Goal: Task Accomplishment & Management: Use online tool/utility

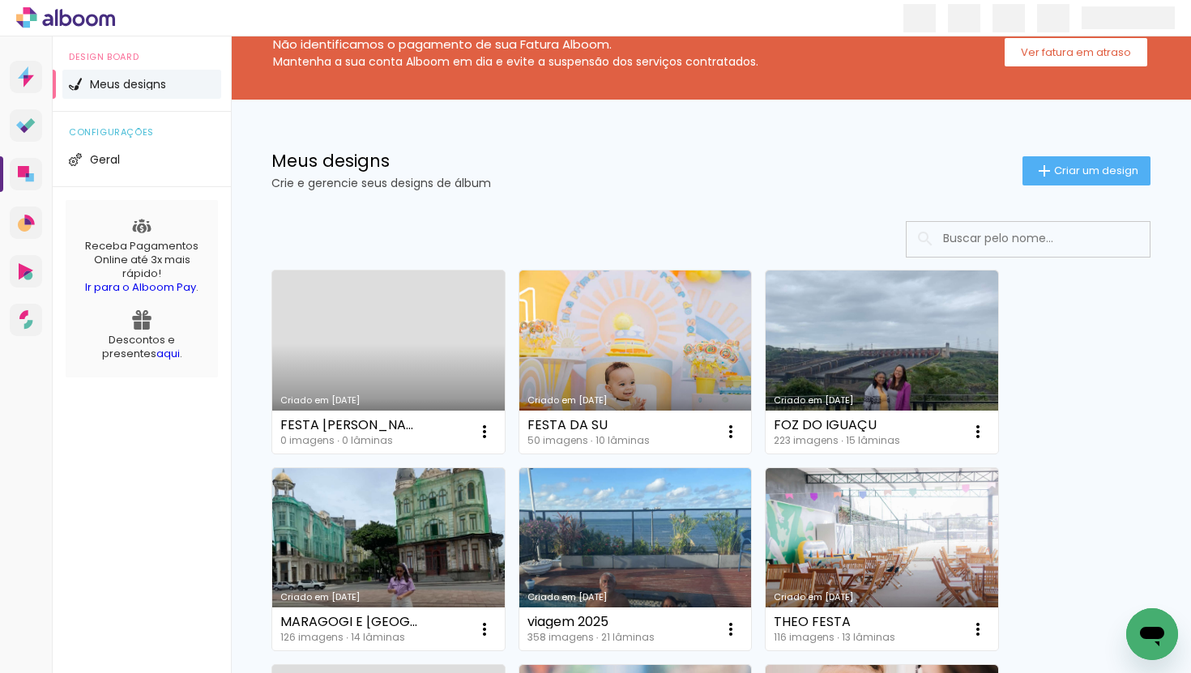
scroll to position [38, 0]
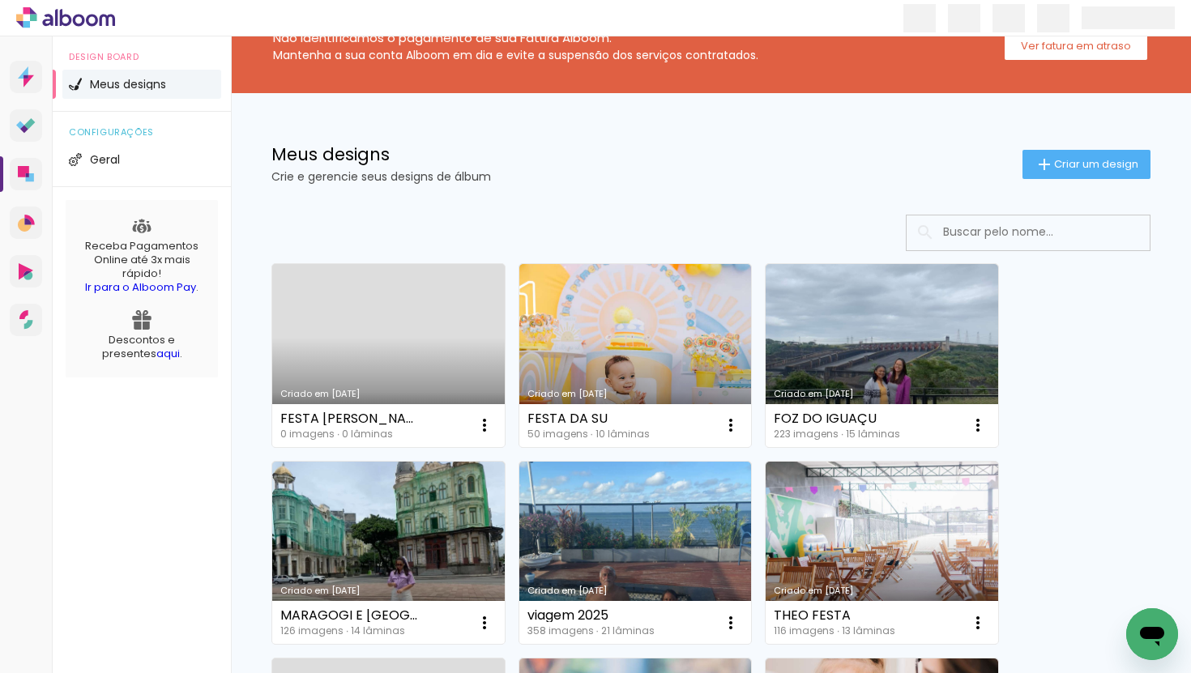
click at [357, 408] on div "FESTA ANA JULIA 0 imagens ∙ 0 lâminas Abrir Fazer uma cópia Excluir" at bounding box center [388, 425] width 233 height 43
click at [367, 375] on link "Criado em [DATE]" at bounding box center [388, 355] width 233 height 183
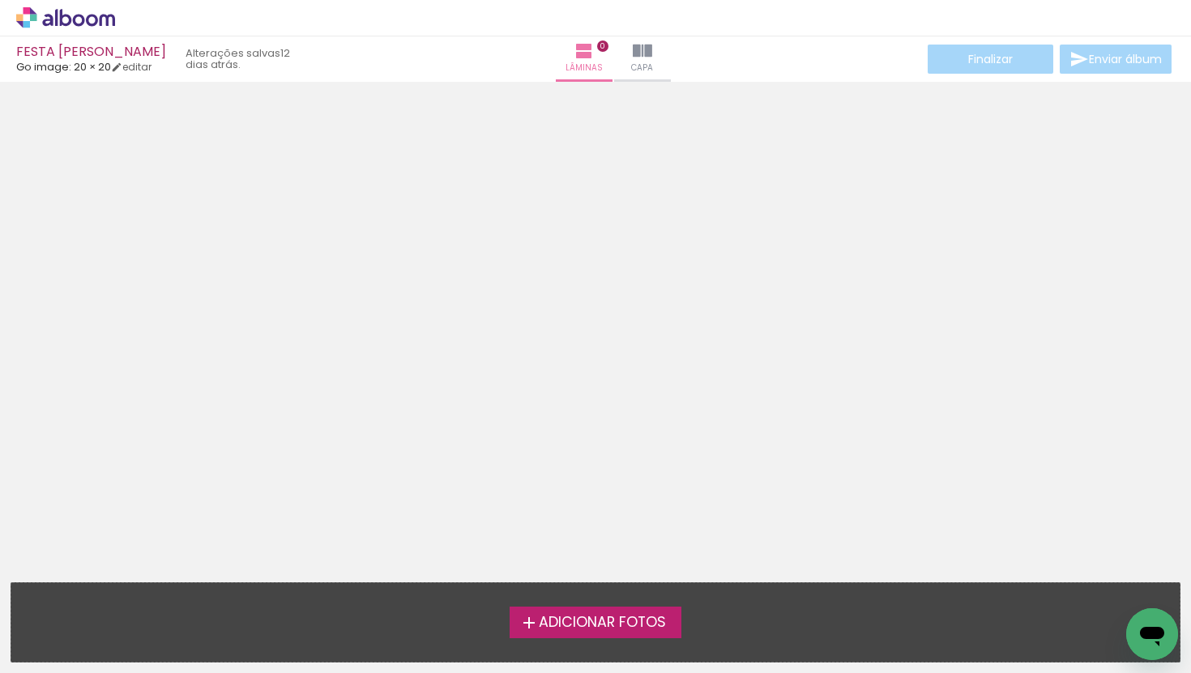
click at [631, 630] on span "Adicionar Fotos" at bounding box center [602, 623] width 127 height 15
click at [0, 0] on input "file" at bounding box center [0, 0] width 0 height 0
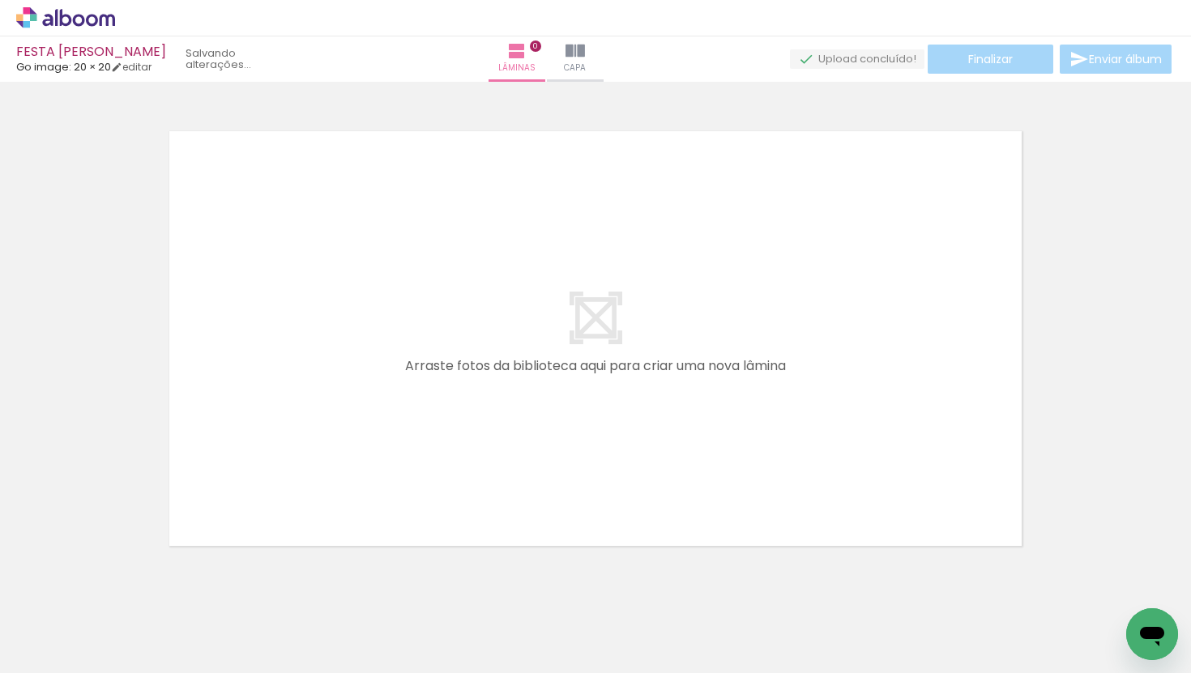
scroll to position [20, 0]
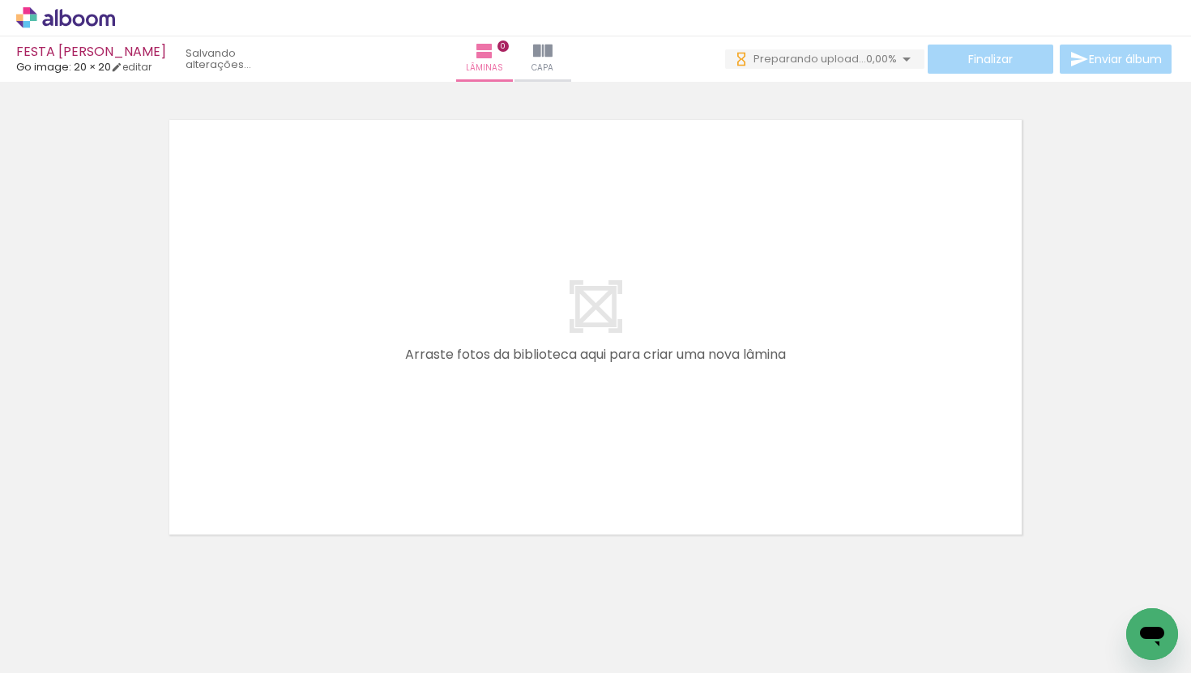
drag, startPoint x: 156, startPoint y: 634, endPoint x: 371, endPoint y: 310, distance: 388.8
click at [371, 310] on quentale-workspace at bounding box center [595, 336] width 1191 height 673
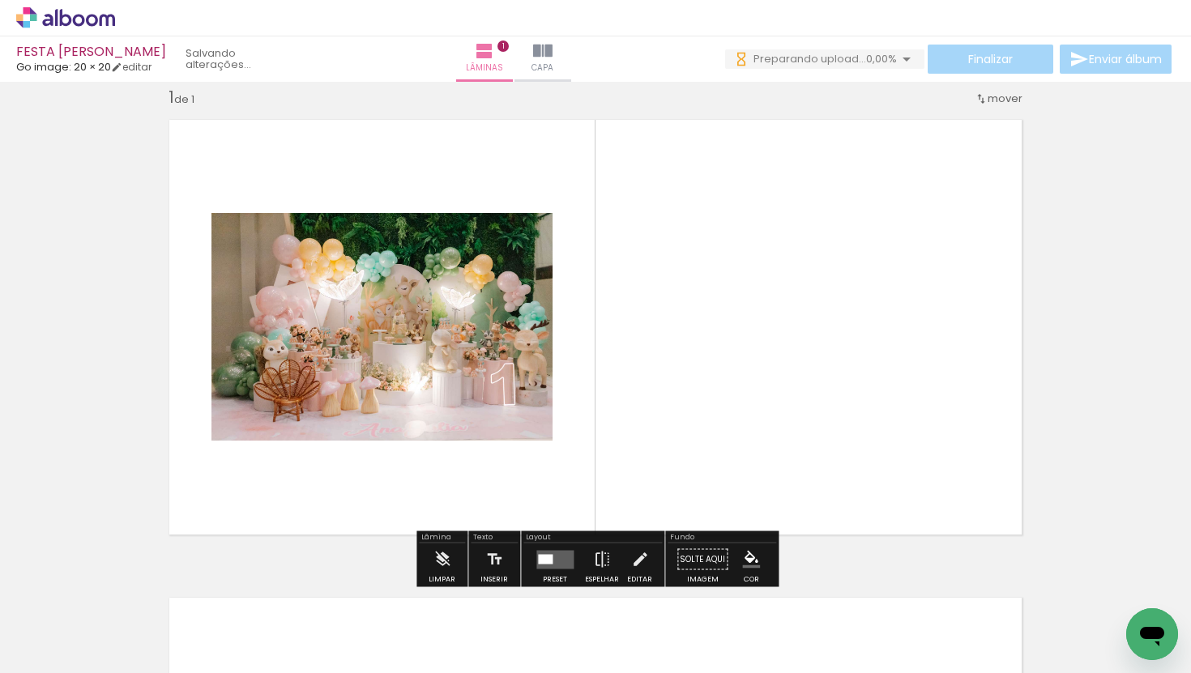
drag, startPoint x: 269, startPoint y: 631, endPoint x: 659, endPoint y: 412, distance: 447.3
click at [659, 412] on quentale-workspace at bounding box center [595, 336] width 1191 height 673
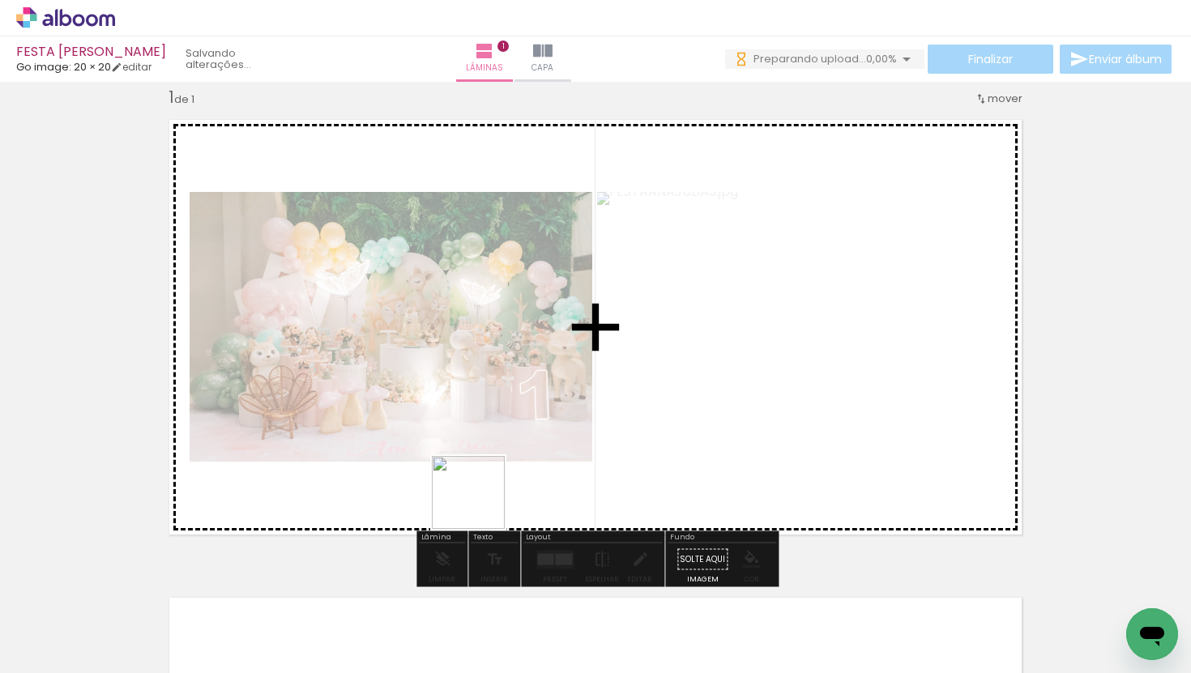
drag, startPoint x: 345, startPoint y: 645, endPoint x: 523, endPoint y: 465, distance: 253.2
click at [523, 465] on quentale-workspace at bounding box center [595, 336] width 1191 height 673
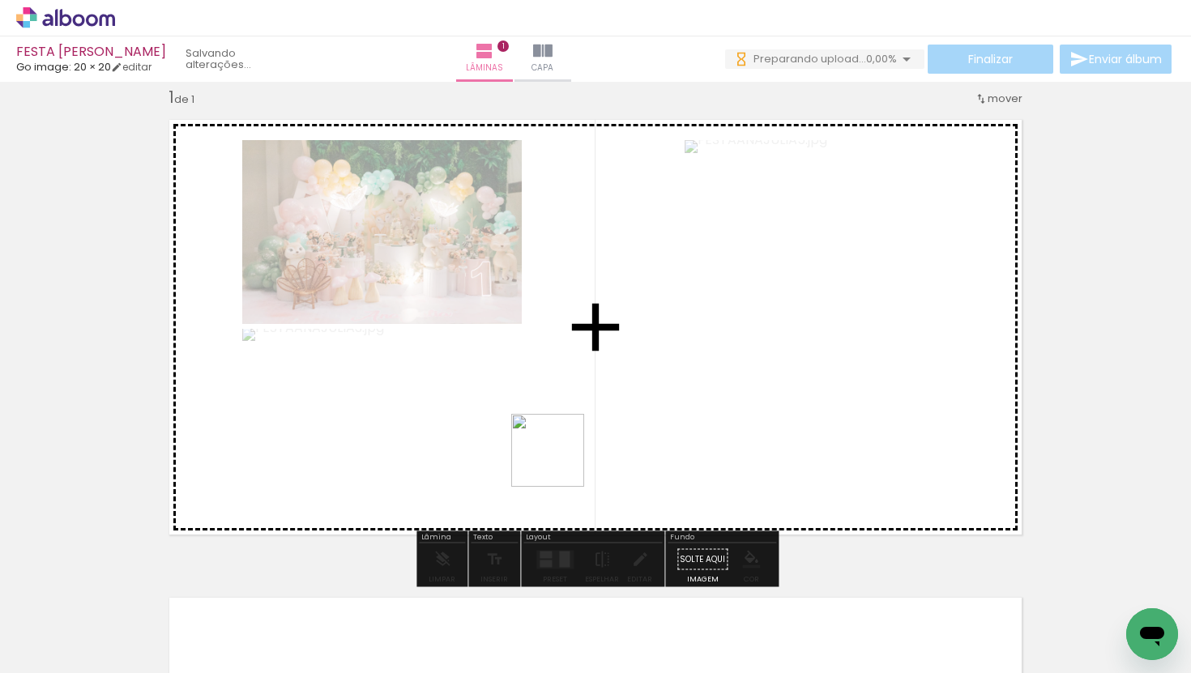
drag, startPoint x: 436, startPoint y: 632, endPoint x: 563, endPoint y: 456, distance: 217.0
click at [563, 456] on quentale-workspace at bounding box center [595, 336] width 1191 height 673
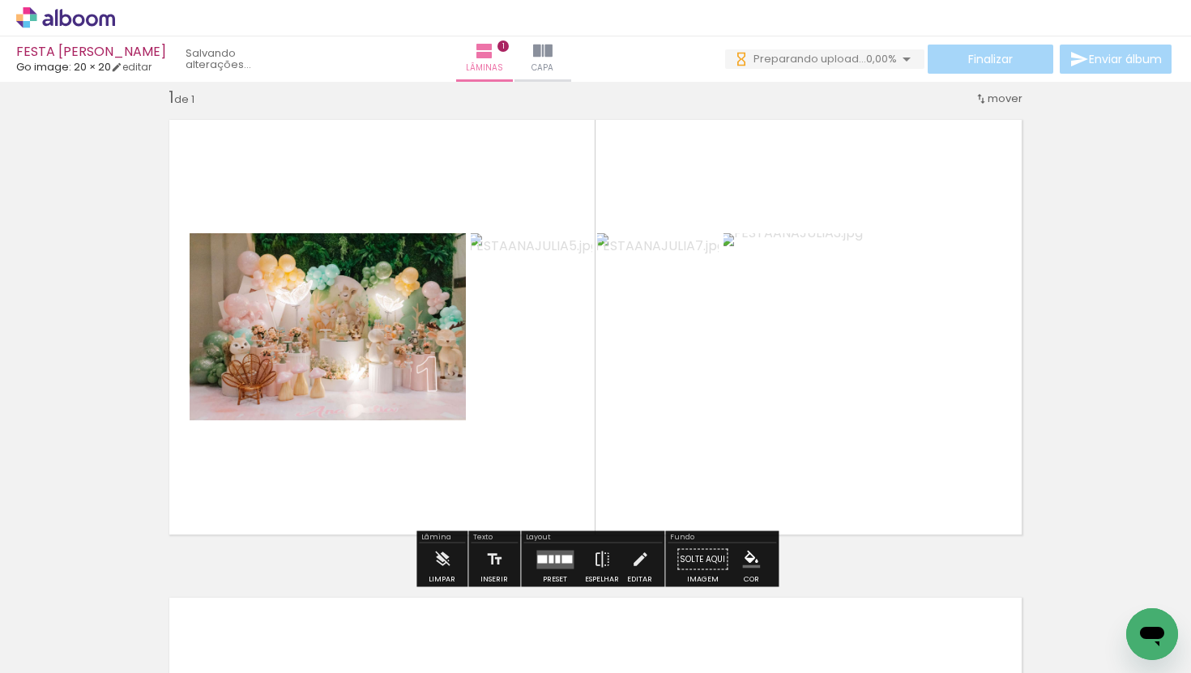
scroll to position [38, 0]
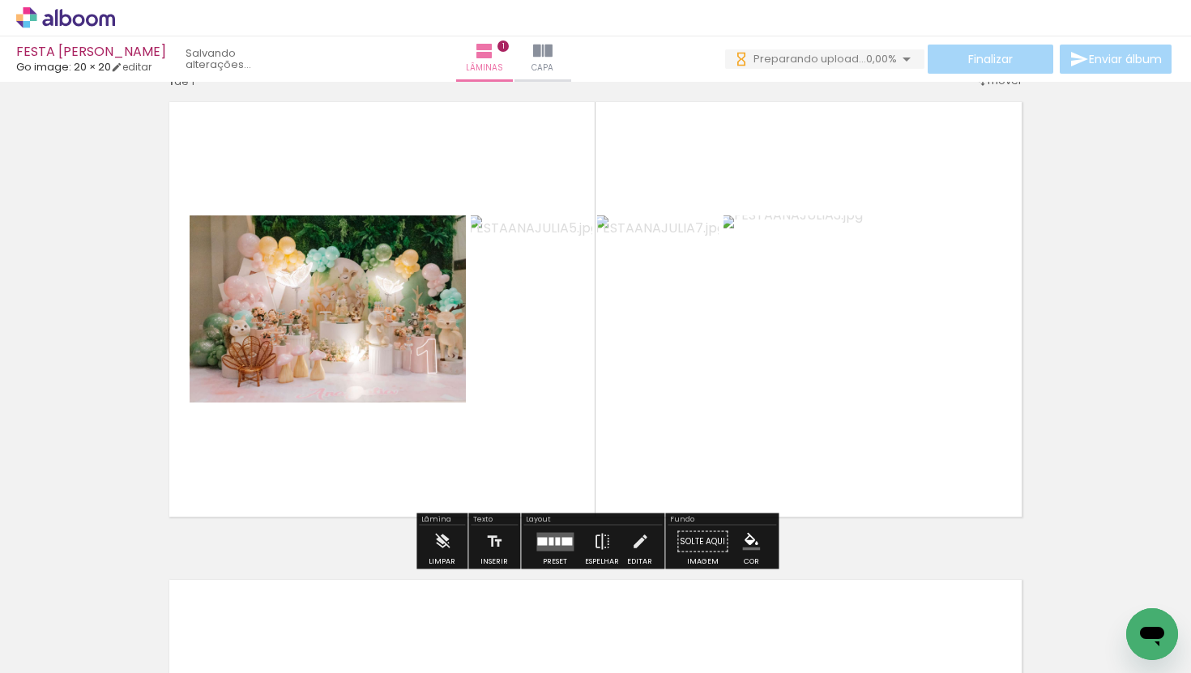
drag, startPoint x: 971, startPoint y: 630, endPoint x: 877, endPoint y: 438, distance: 214.5
click at [877, 438] on quentale-workspace at bounding box center [595, 336] width 1191 height 673
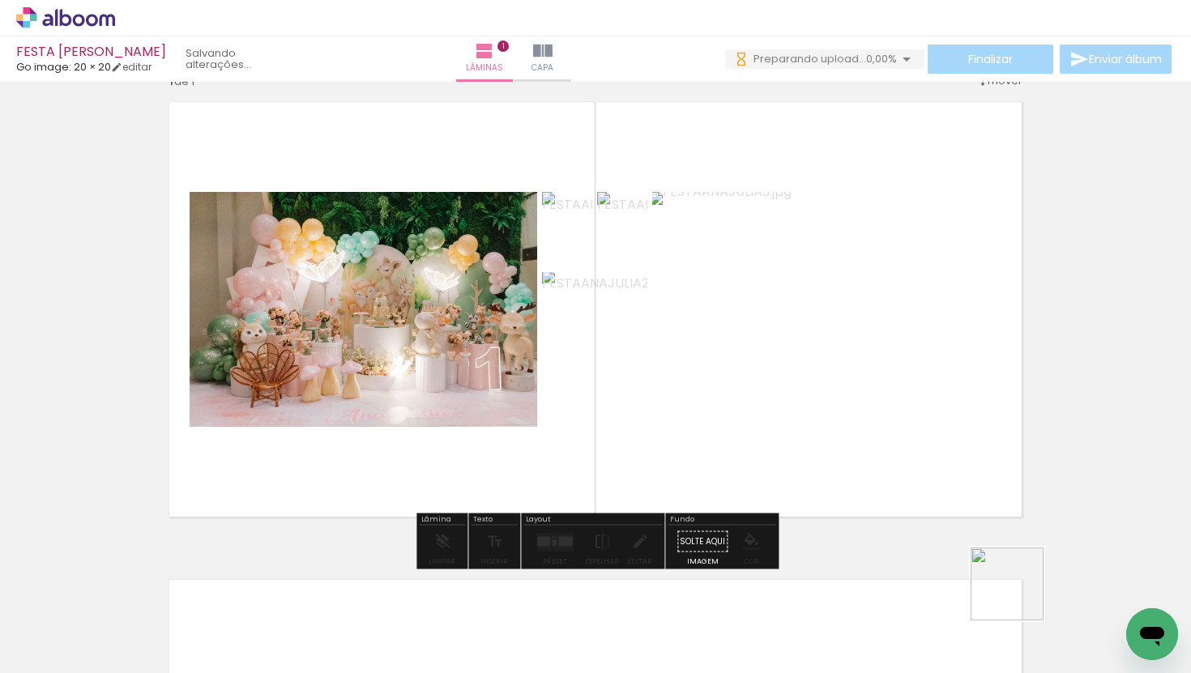
drag, startPoint x: 1019, startPoint y: 596, endPoint x: 894, endPoint y: 483, distance: 169.2
click at [894, 483] on quentale-workspace at bounding box center [595, 336] width 1191 height 673
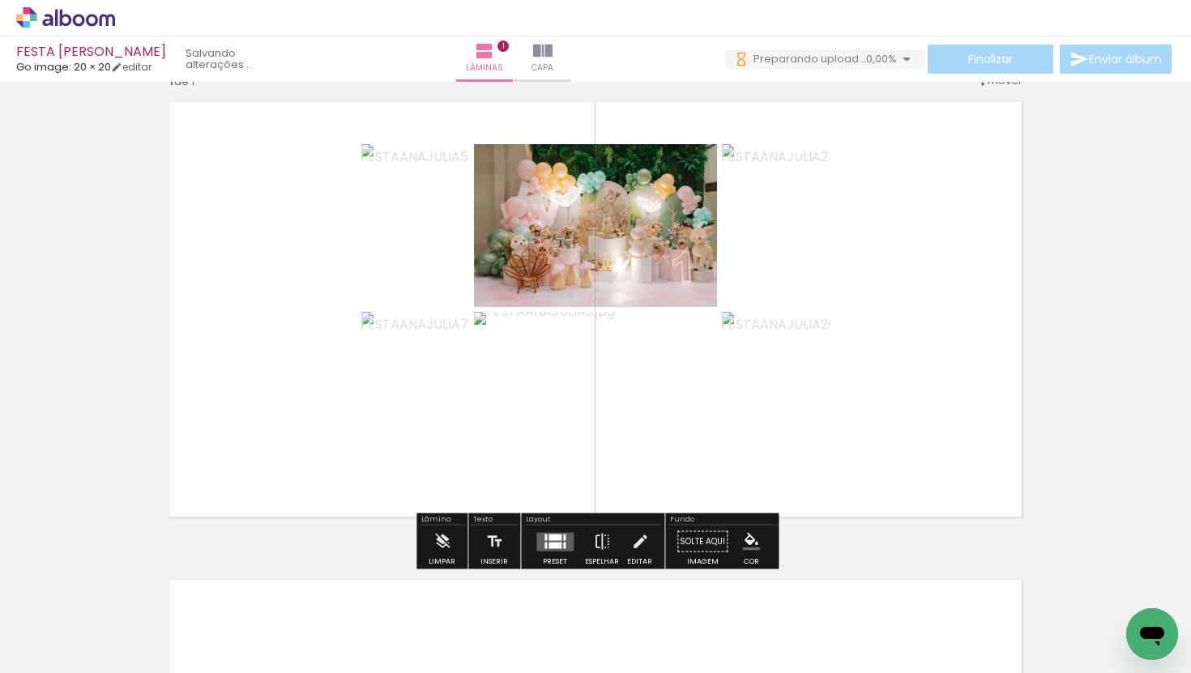
scroll to position [0, 446]
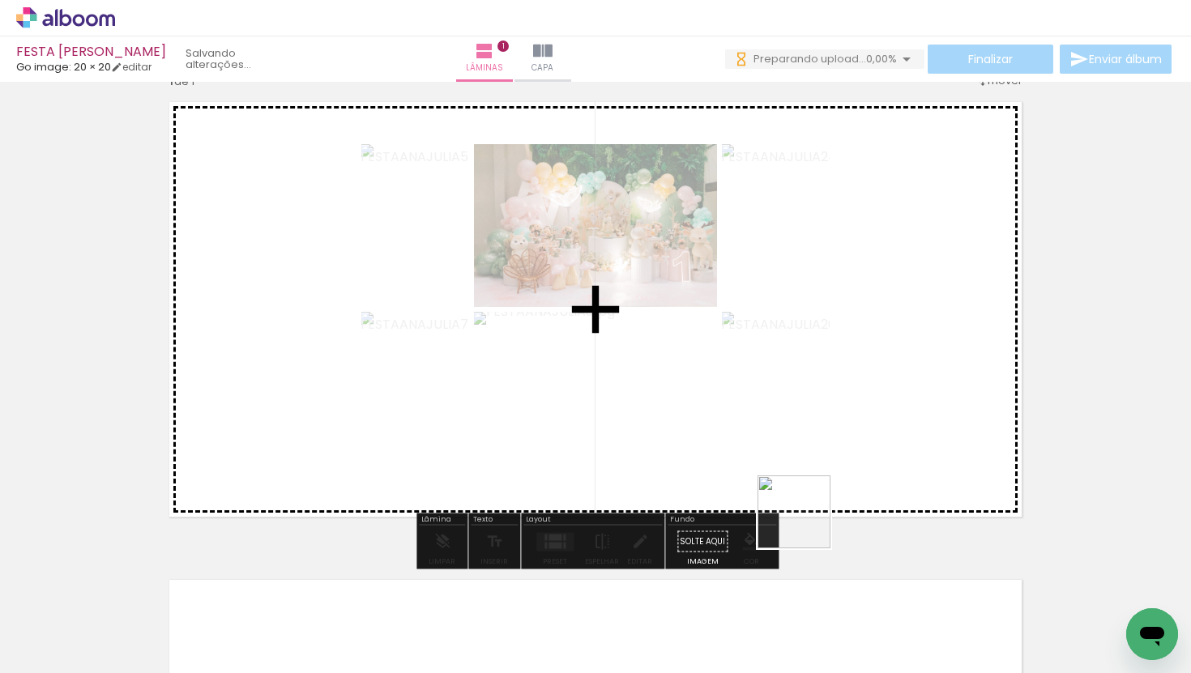
drag, startPoint x: 716, startPoint y: 637, endPoint x: 861, endPoint y: 455, distance: 232.3
click at [861, 455] on quentale-workspace at bounding box center [595, 336] width 1191 height 673
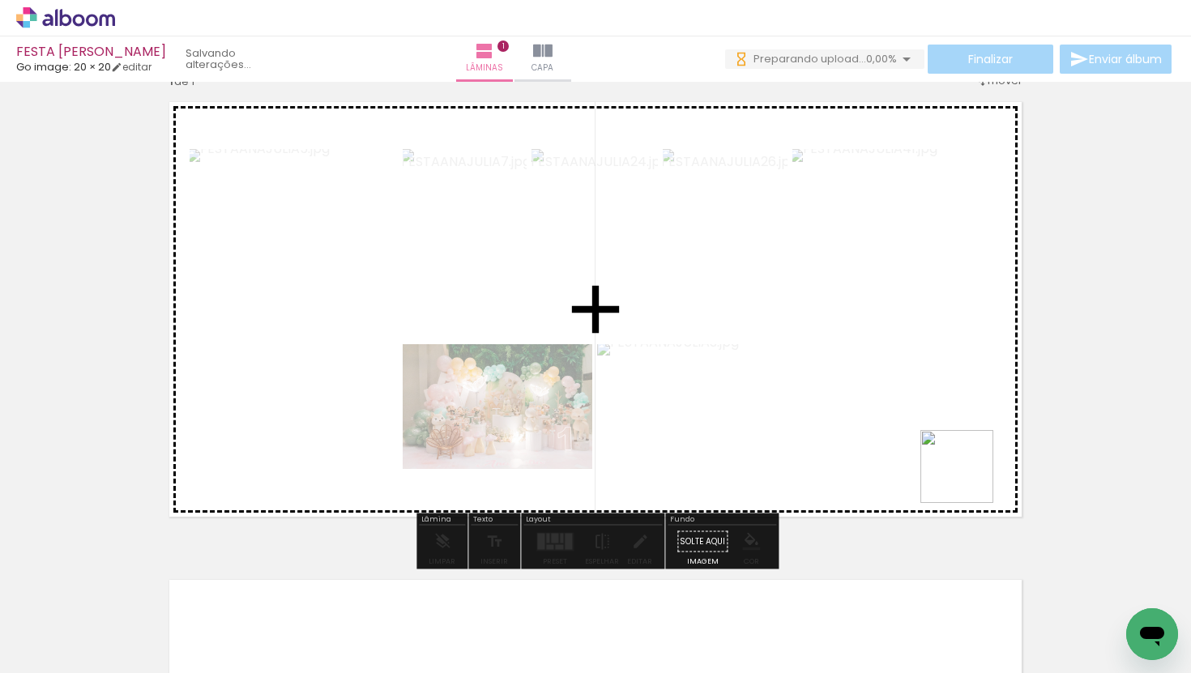
drag, startPoint x: 1066, startPoint y: 614, endPoint x: 962, endPoint y: 472, distance: 176.2
click at [963, 473] on quentale-workspace at bounding box center [595, 336] width 1191 height 673
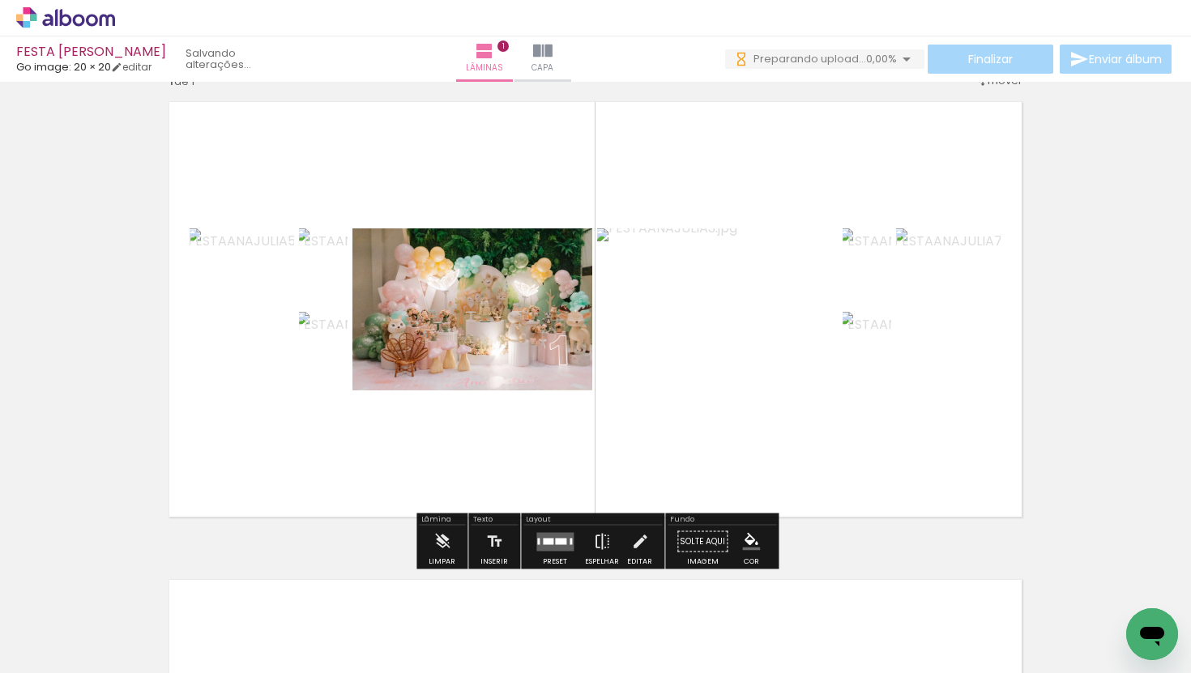
scroll to position [0, 889]
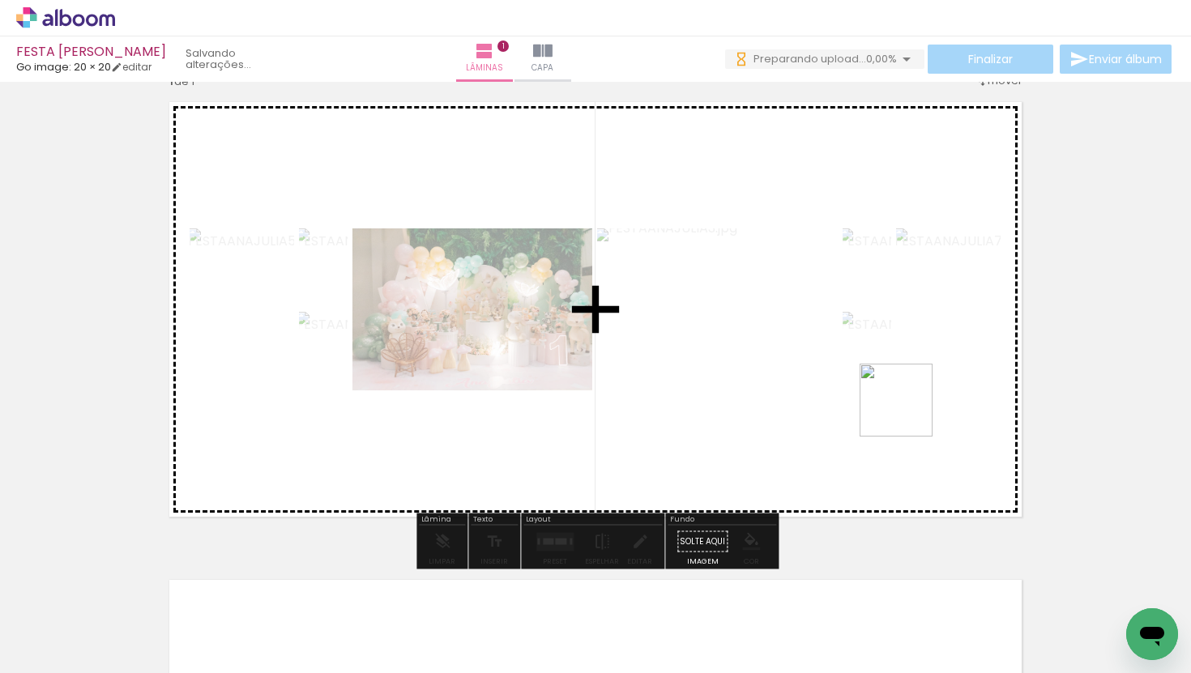
drag, startPoint x: 908, startPoint y: 630, endPoint x: 908, endPoint y: 400, distance: 229.3
click at [908, 401] on quentale-workspace at bounding box center [595, 336] width 1191 height 673
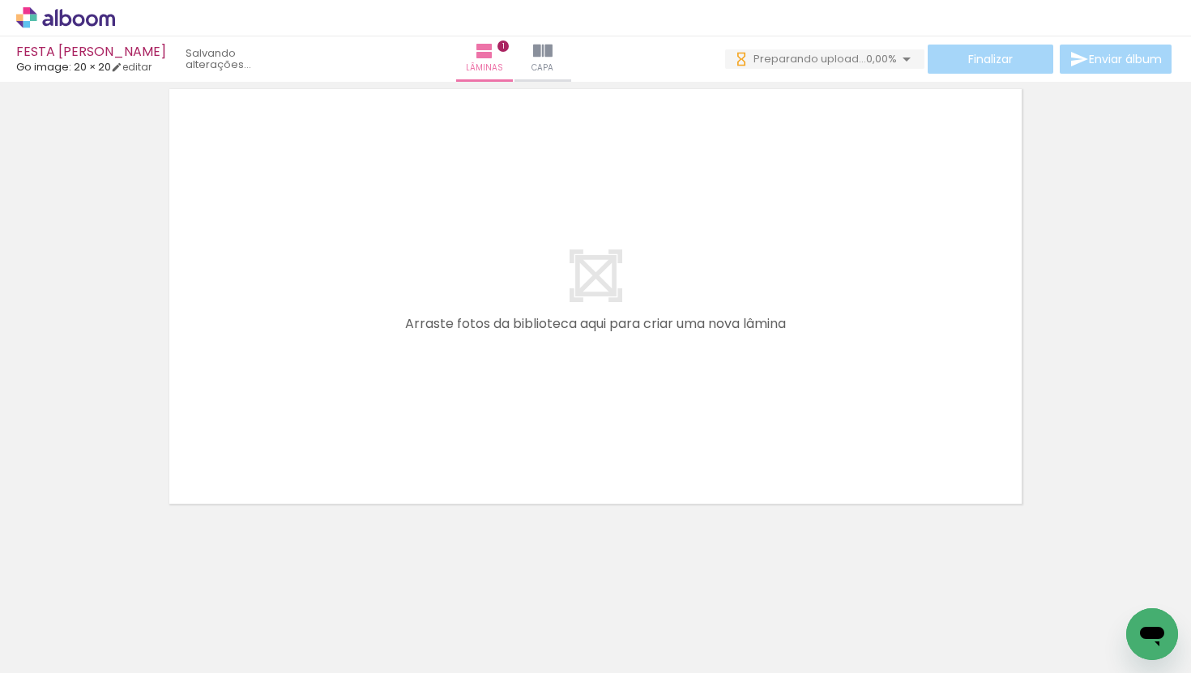
scroll to position [0, 794]
drag, startPoint x: 481, startPoint y: 598, endPoint x: 475, endPoint y: 497, distance: 100.7
click at [475, 497] on quentale-workspace at bounding box center [595, 336] width 1191 height 673
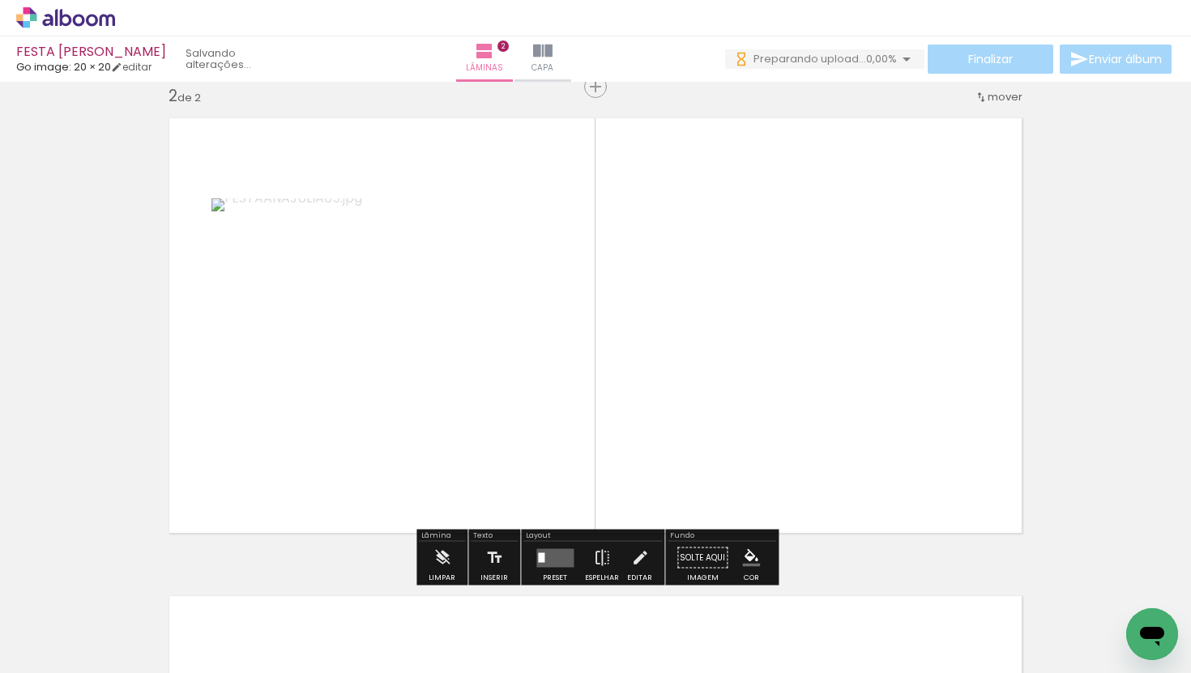
scroll to position [498, 0]
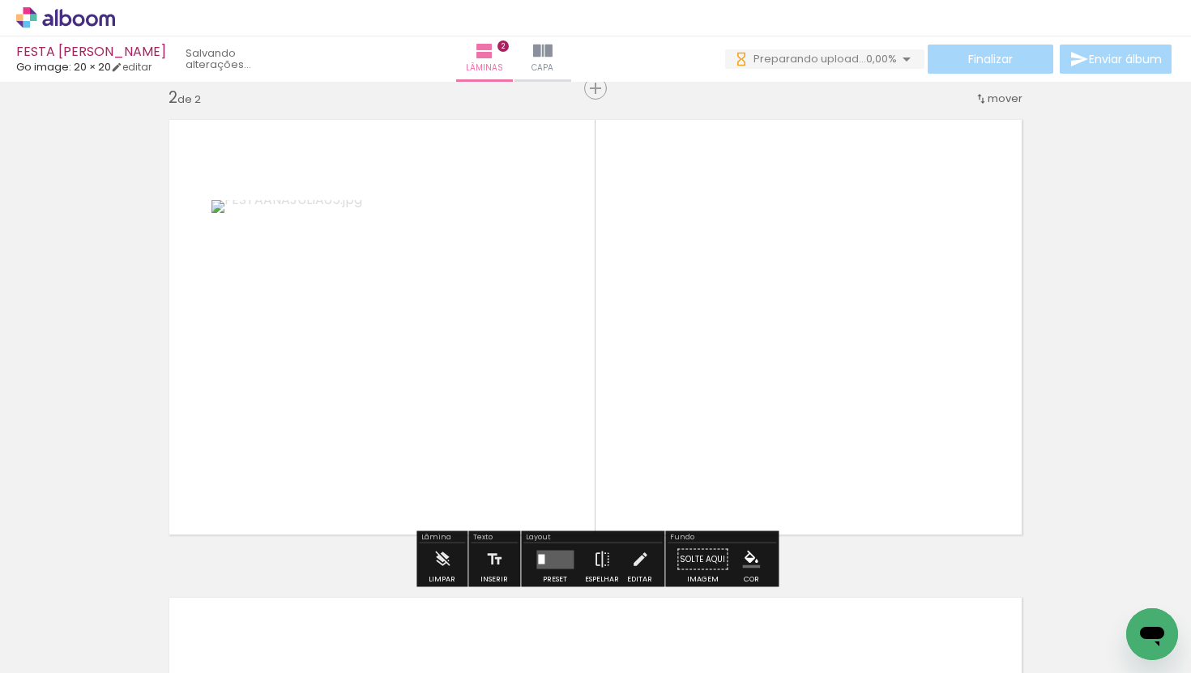
click at [485, 389] on quentale-workspace at bounding box center [595, 336] width 1191 height 673
drag, startPoint x: 668, startPoint y: 641, endPoint x: 643, endPoint y: 440, distance: 202.6
click at [643, 440] on quentale-workspace at bounding box center [595, 336] width 1191 height 673
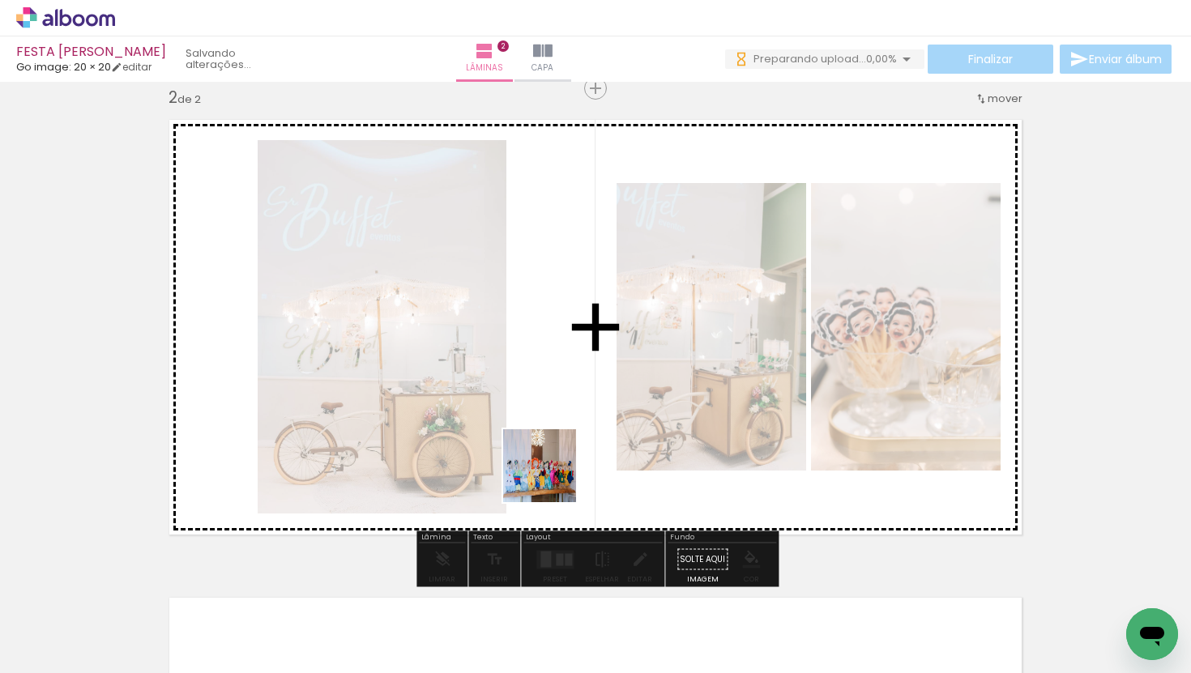
drag, startPoint x: 552, startPoint y: 616, endPoint x: 552, endPoint y: 417, distance: 198.5
click at [552, 417] on quentale-workspace at bounding box center [595, 336] width 1191 height 673
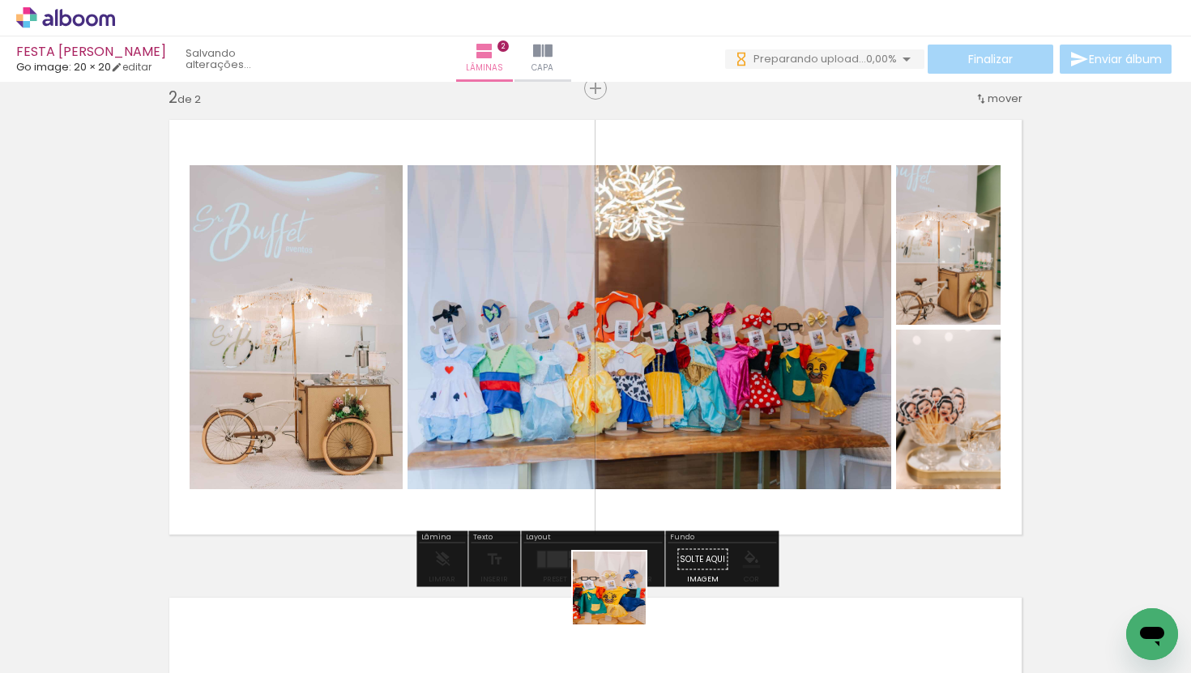
drag, startPoint x: 621, startPoint y: 628, endPoint x: 627, endPoint y: 459, distance: 169.4
click at [627, 459] on quentale-workspace at bounding box center [595, 336] width 1191 height 673
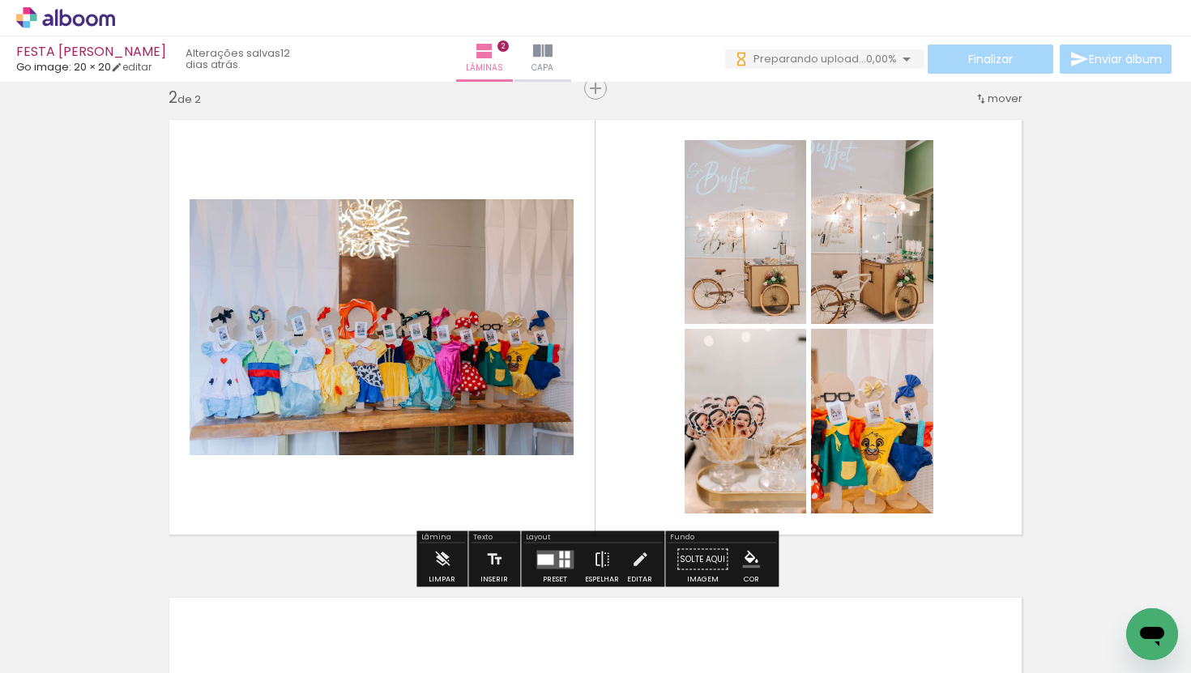
drag, startPoint x: 702, startPoint y: 626, endPoint x: 633, endPoint y: 493, distance: 150.0
click at [634, 494] on quentale-workspace at bounding box center [595, 336] width 1191 height 673
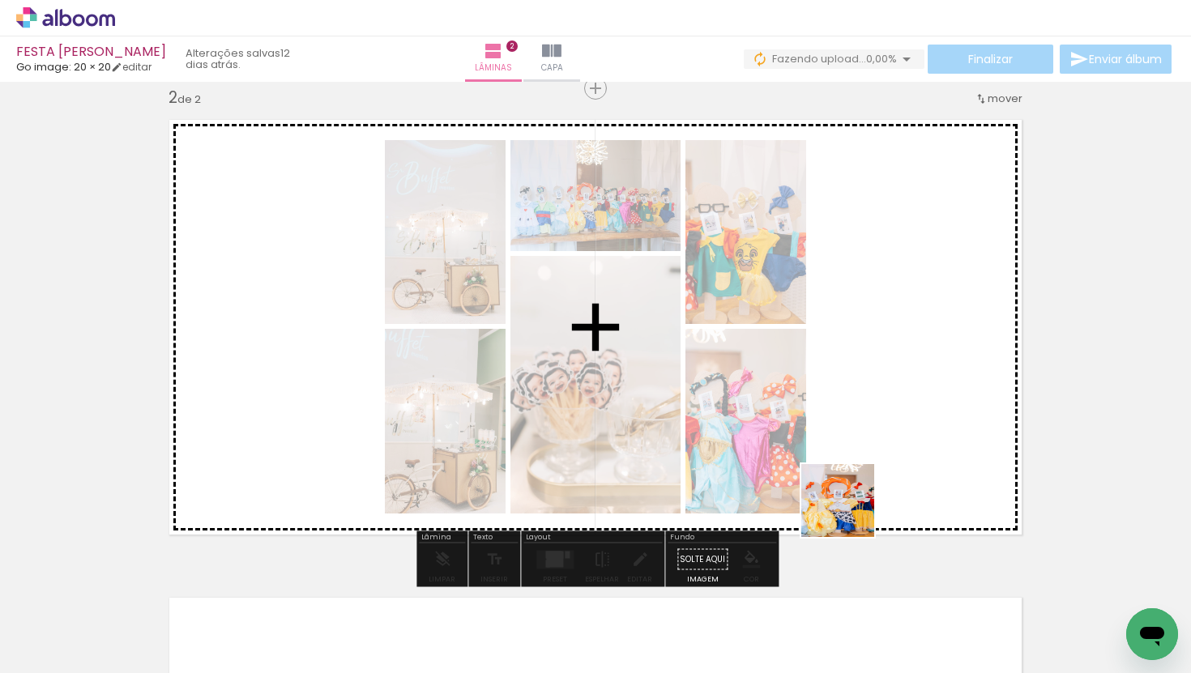
drag, startPoint x: 798, startPoint y: 628, endPoint x: 866, endPoint y: 468, distance: 174.3
click at [867, 468] on quentale-workspace at bounding box center [595, 336] width 1191 height 673
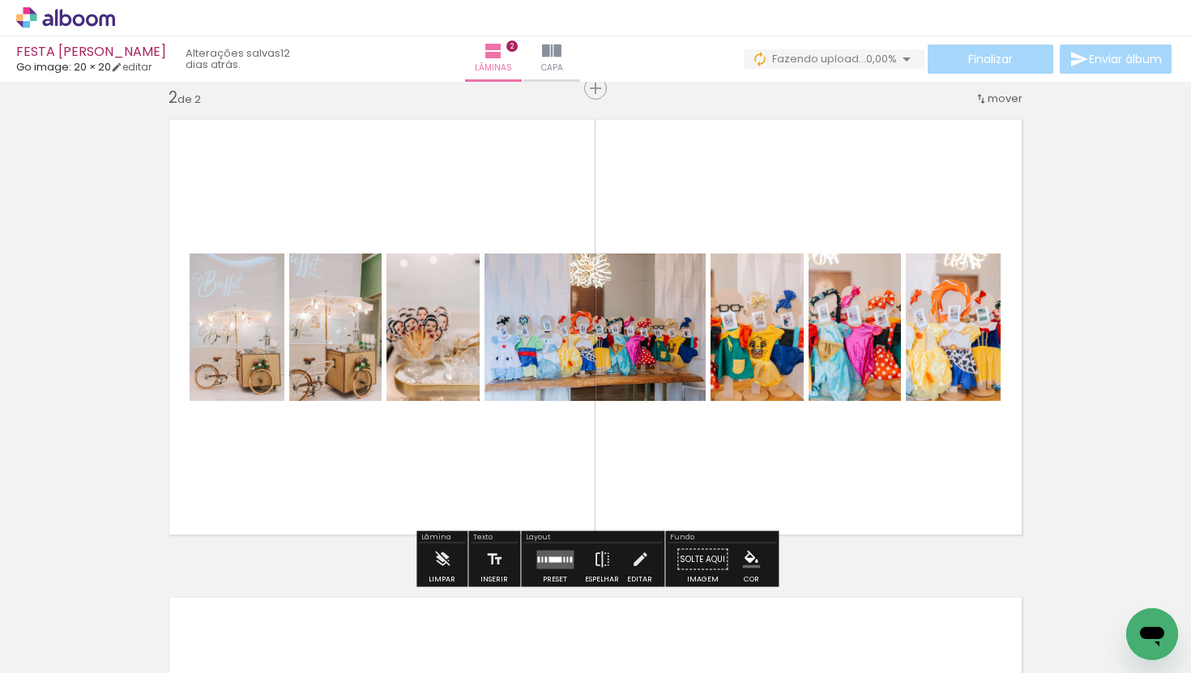
click at [892, 412] on quentale-workspace at bounding box center [595, 336] width 1191 height 673
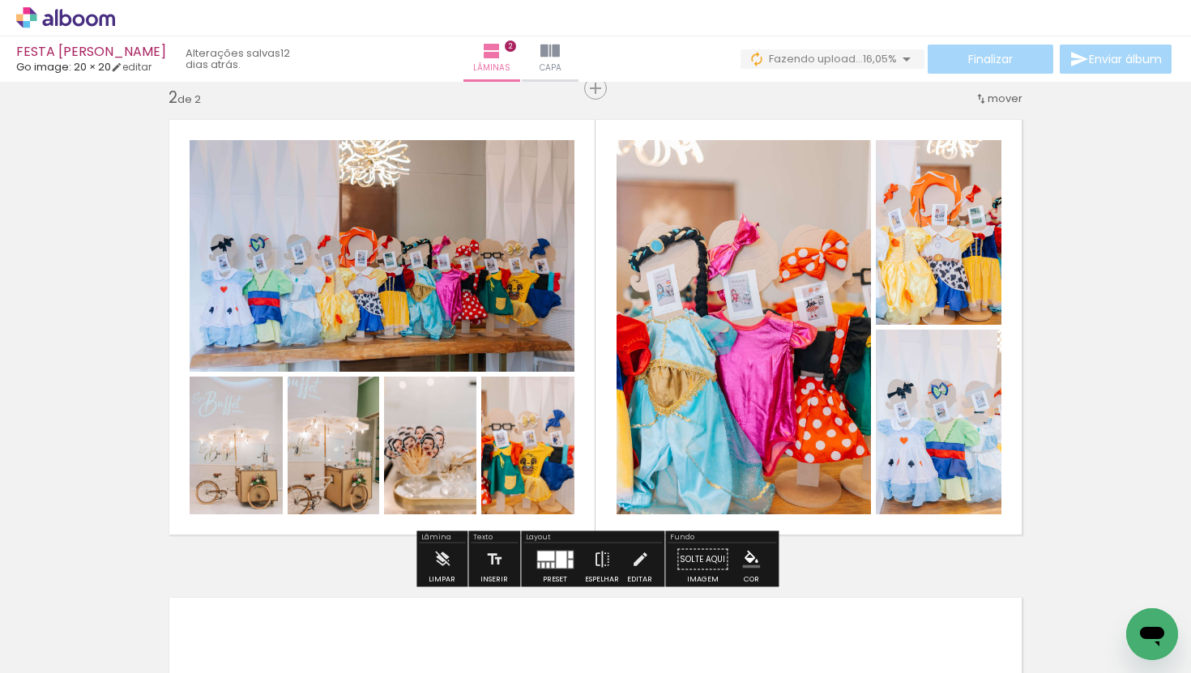
drag, startPoint x: 331, startPoint y: 462, endPoint x: 322, endPoint y: 613, distance: 151.0
click at [322, 613] on quentale-workspace at bounding box center [595, 336] width 1191 height 673
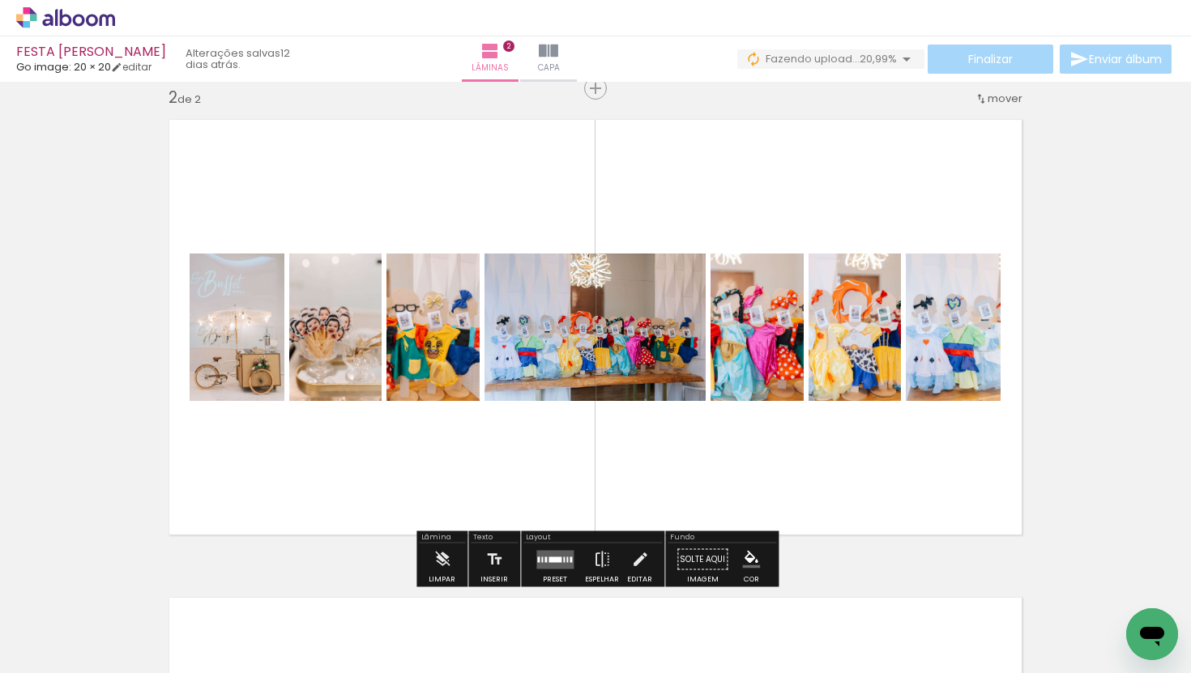
click at [543, 558] on quentale-layouter at bounding box center [554, 559] width 37 height 19
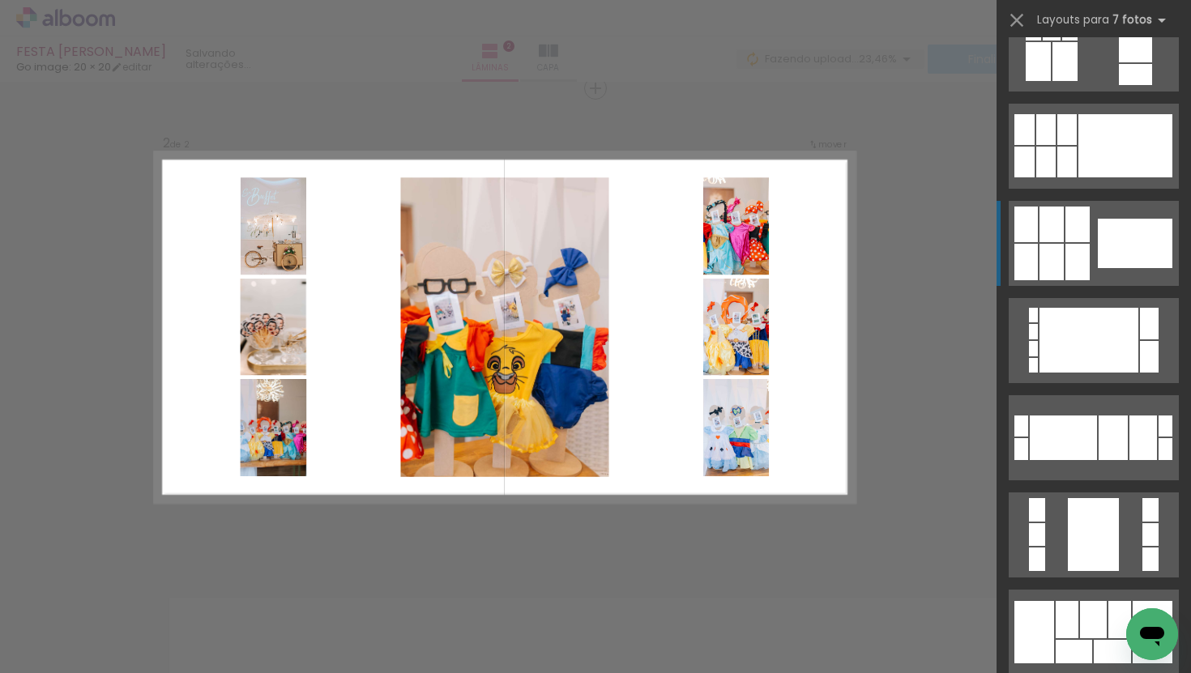
scroll to position [612, 0]
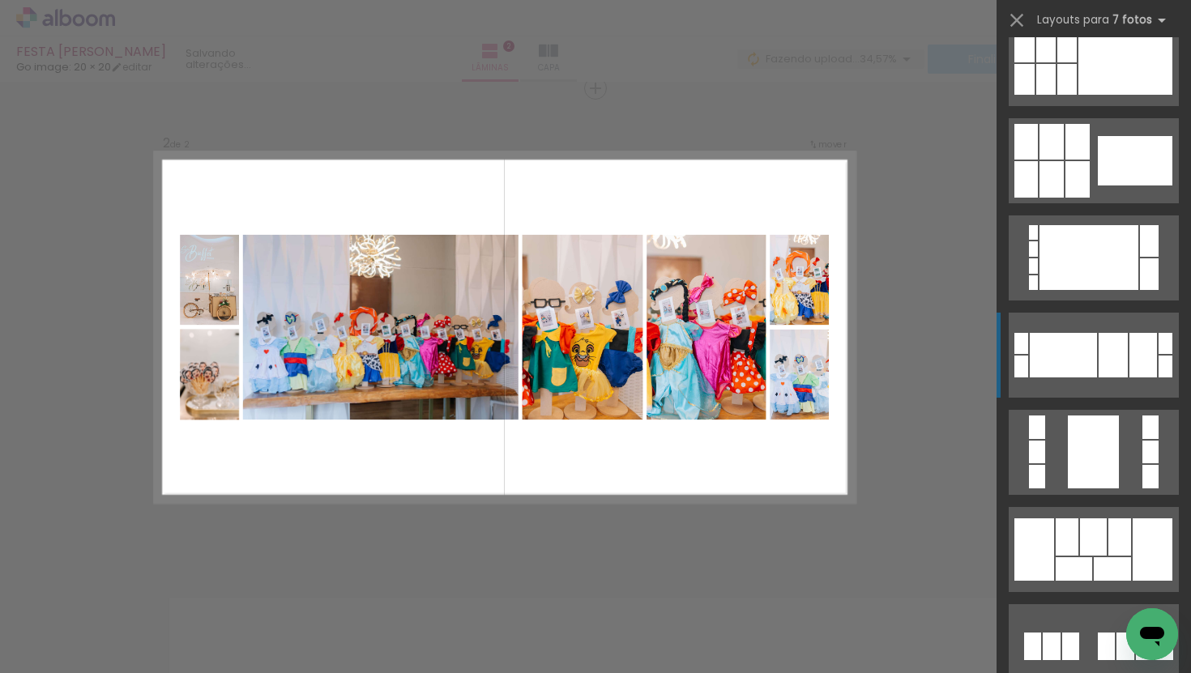
click at [1120, 337] on div at bounding box center [1113, 355] width 29 height 45
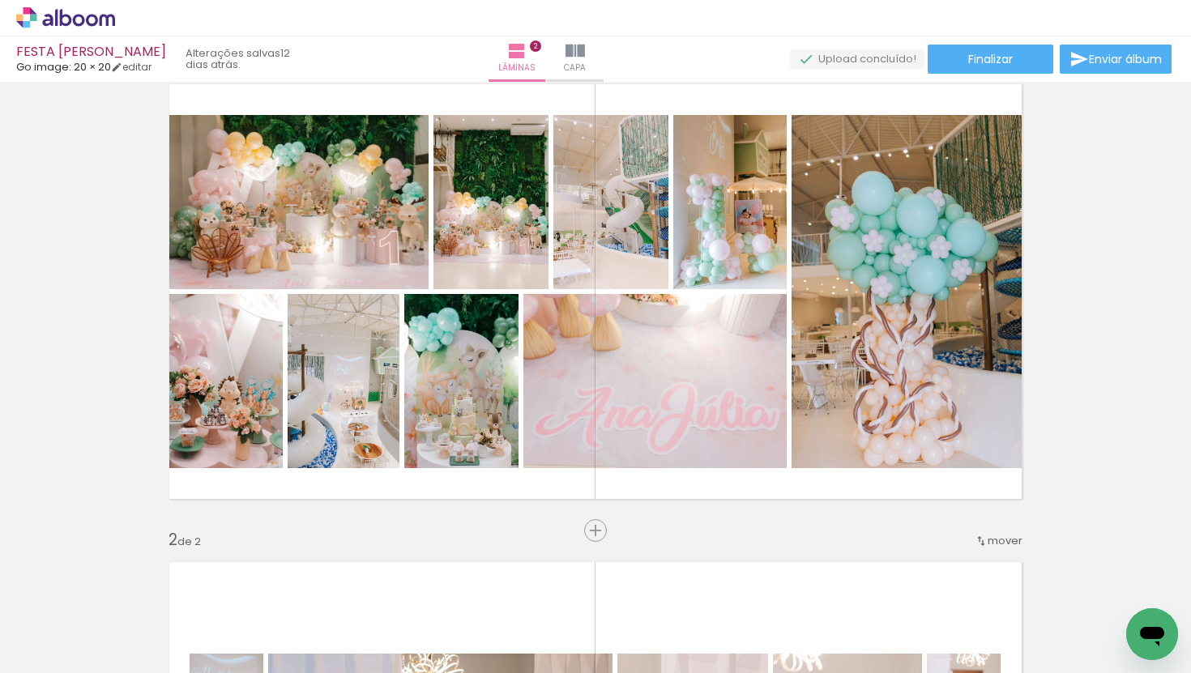
scroll to position [49, 0]
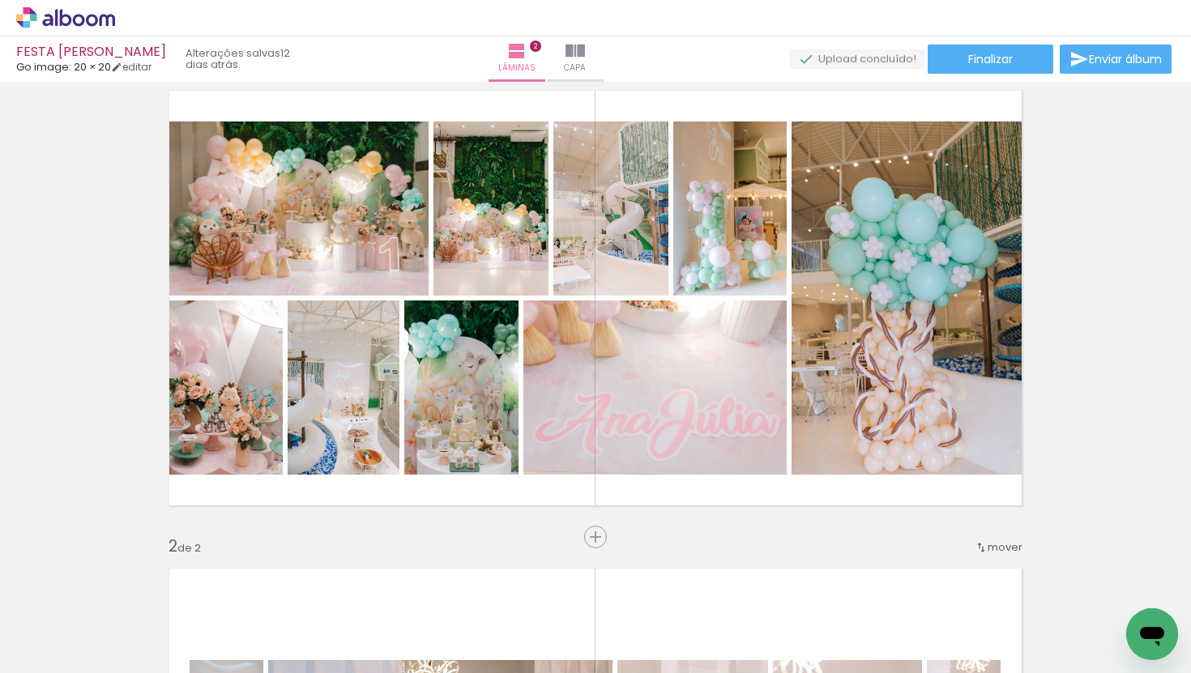
drag, startPoint x: 480, startPoint y: 644, endPoint x: 507, endPoint y: 549, distance: 98.5
click at [507, 553] on quentale-workspace at bounding box center [595, 336] width 1191 height 673
drag, startPoint x: 485, startPoint y: 648, endPoint x: 570, endPoint y: 465, distance: 201.6
click at [570, 465] on quentale-workspace at bounding box center [595, 336] width 1191 height 673
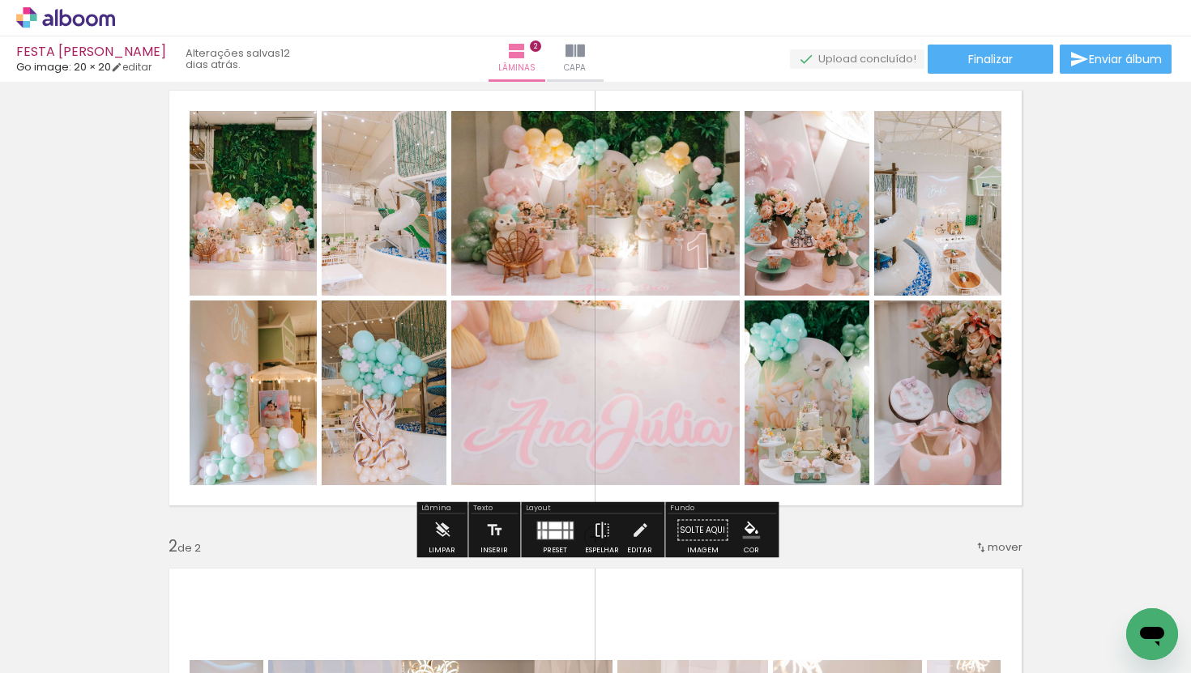
click at [542, 532] on div at bounding box center [544, 535] width 5 height 8
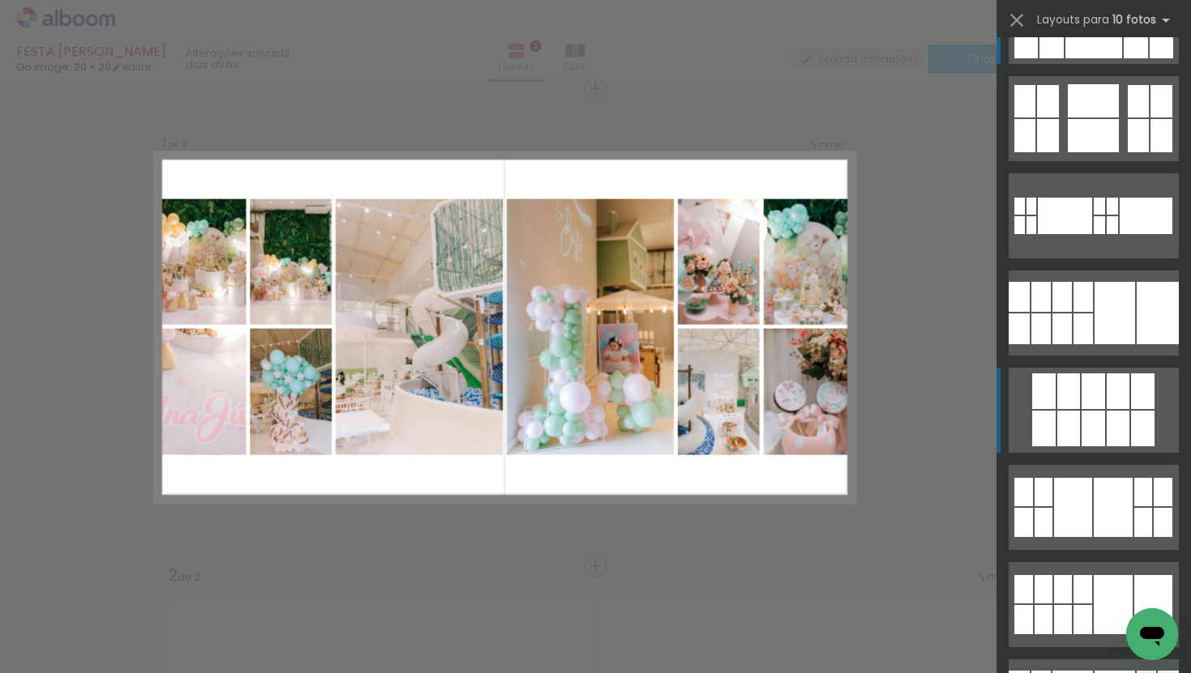
scroll to position [0, 0]
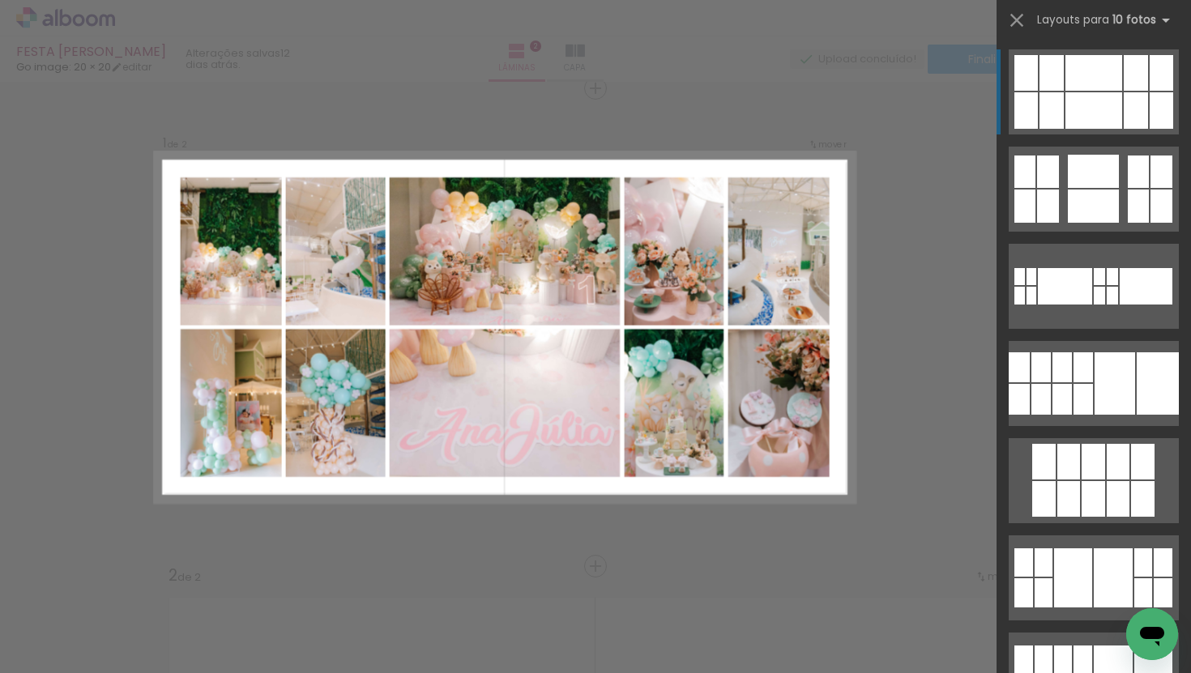
click at [1154, 106] on div at bounding box center [1161, 110] width 23 height 36
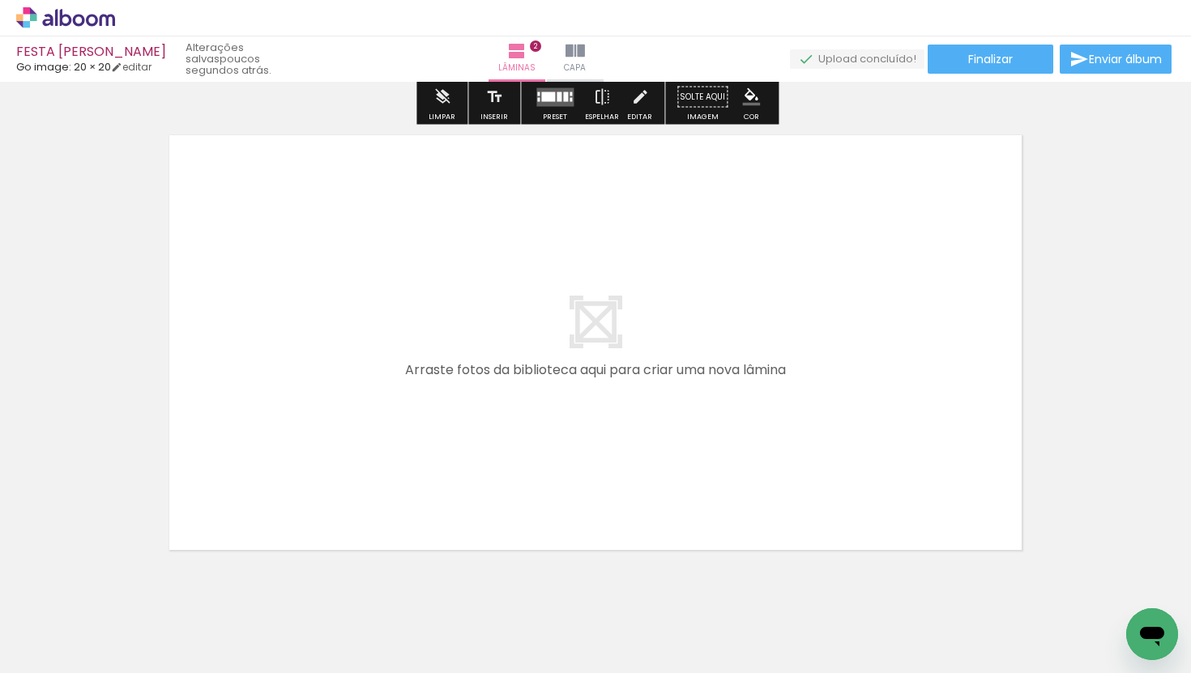
scroll to position [1007, 0]
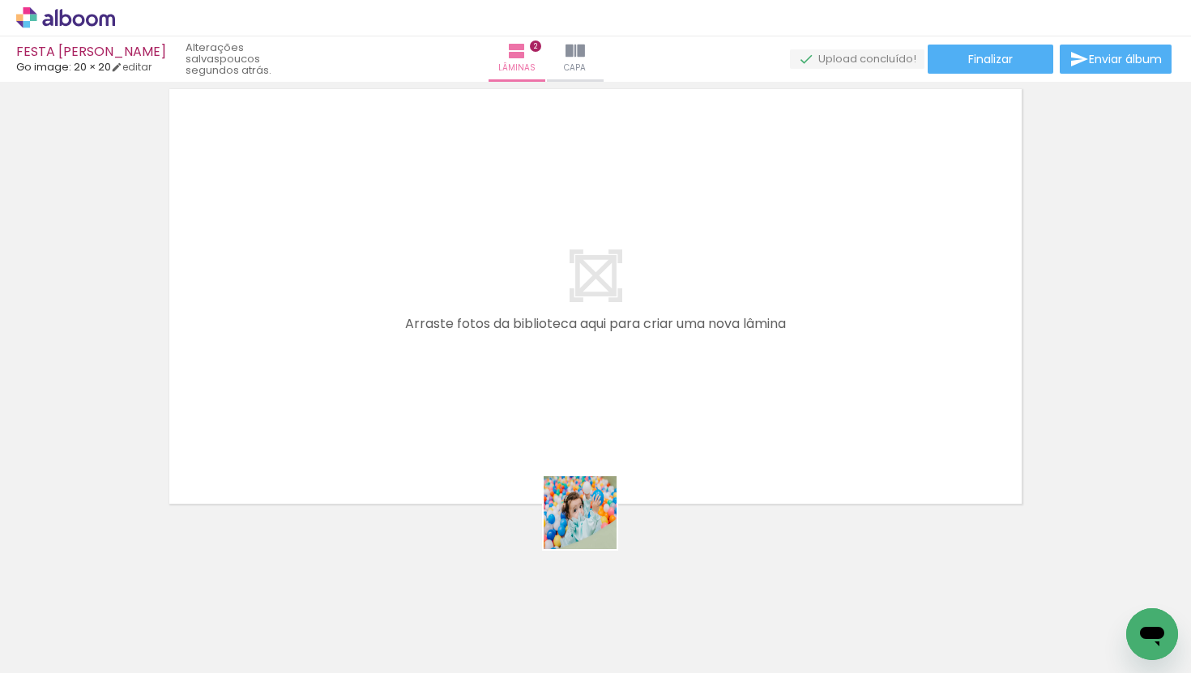
drag, startPoint x: 640, startPoint y: 633, endPoint x: 536, endPoint y: 484, distance: 181.6
click at [536, 484] on quentale-workspace at bounding box center [595, 336] width 1191 height 673
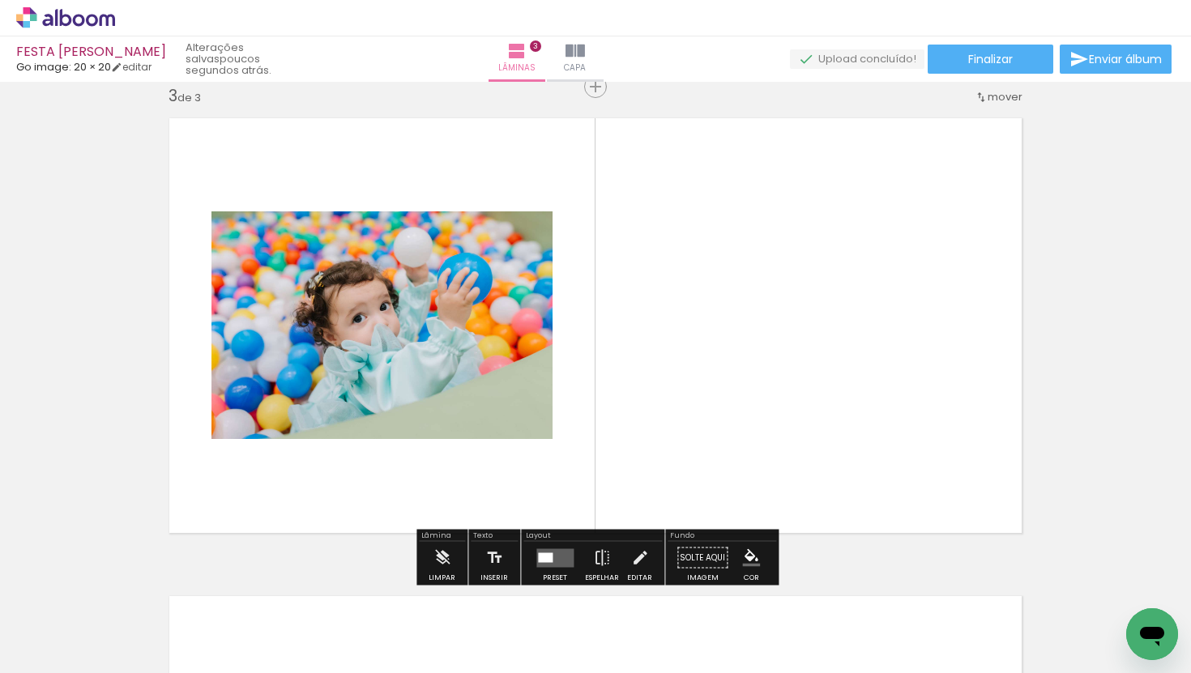
scroll to position [976, 0]
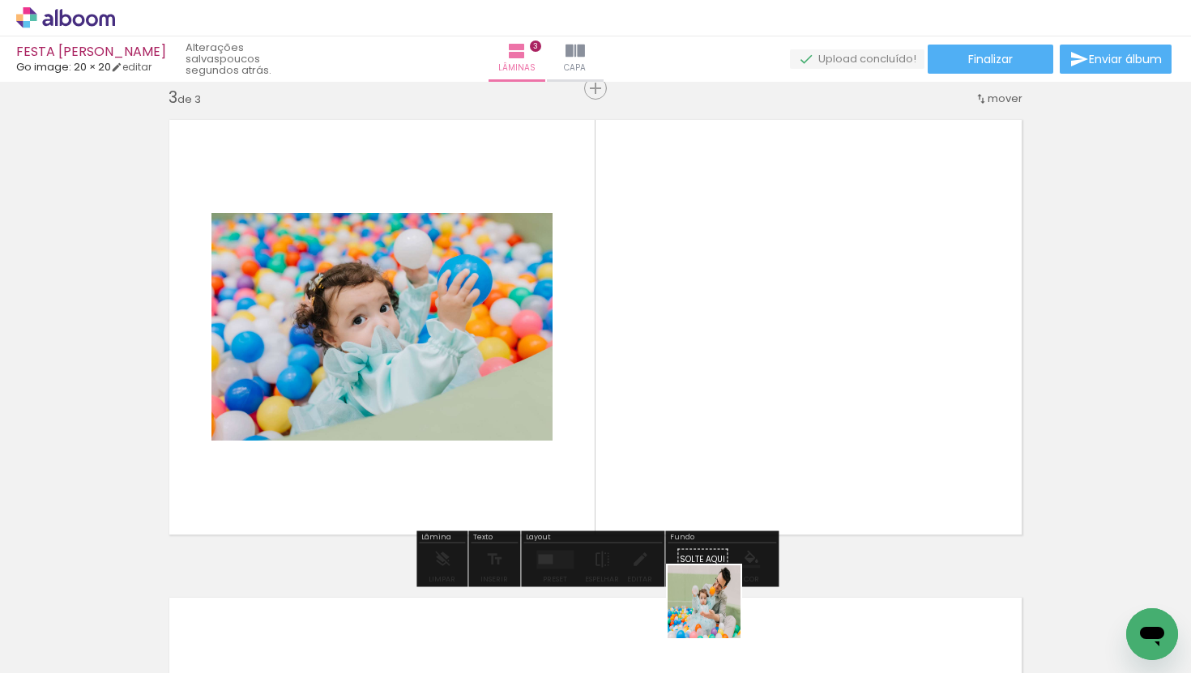
drag, startPoint x: 732, startPoint y: 634, endPoint x: 596, endPoint y: 521, distance: 176.0
click at [596, 521] on quentale-workspace at bounding box center [595, 336] width 1191 height 673
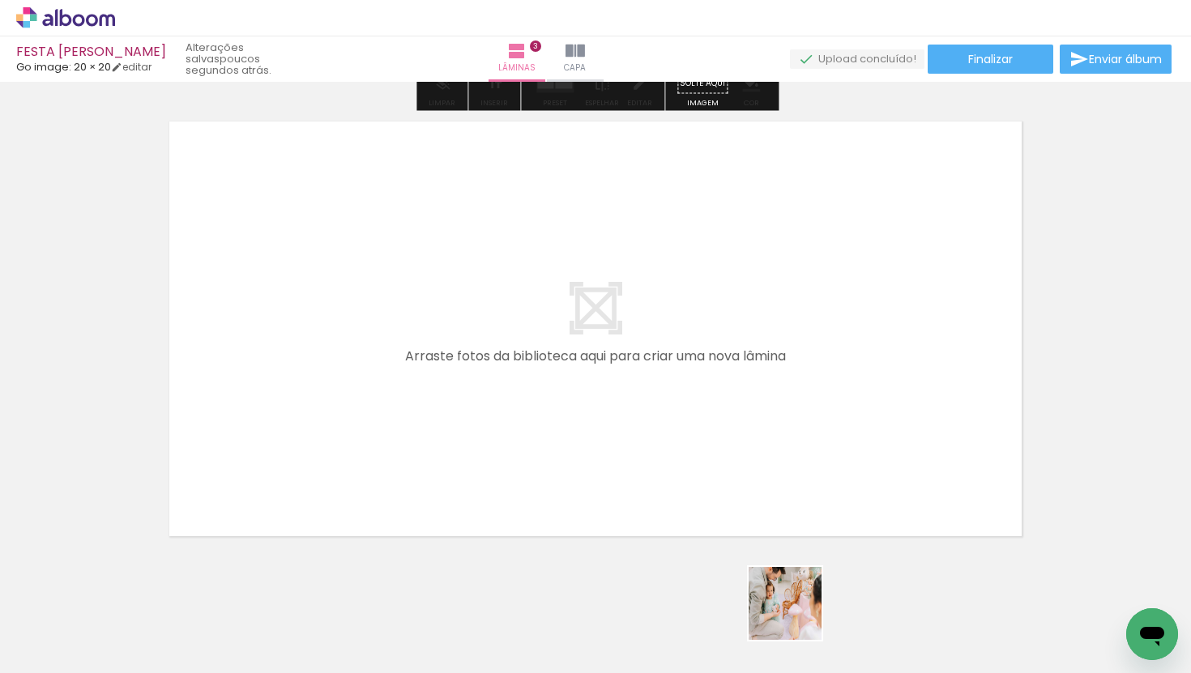
click at [486, 493] on quentale-workspace at bounding box center [595, 336] width 1191 height 673
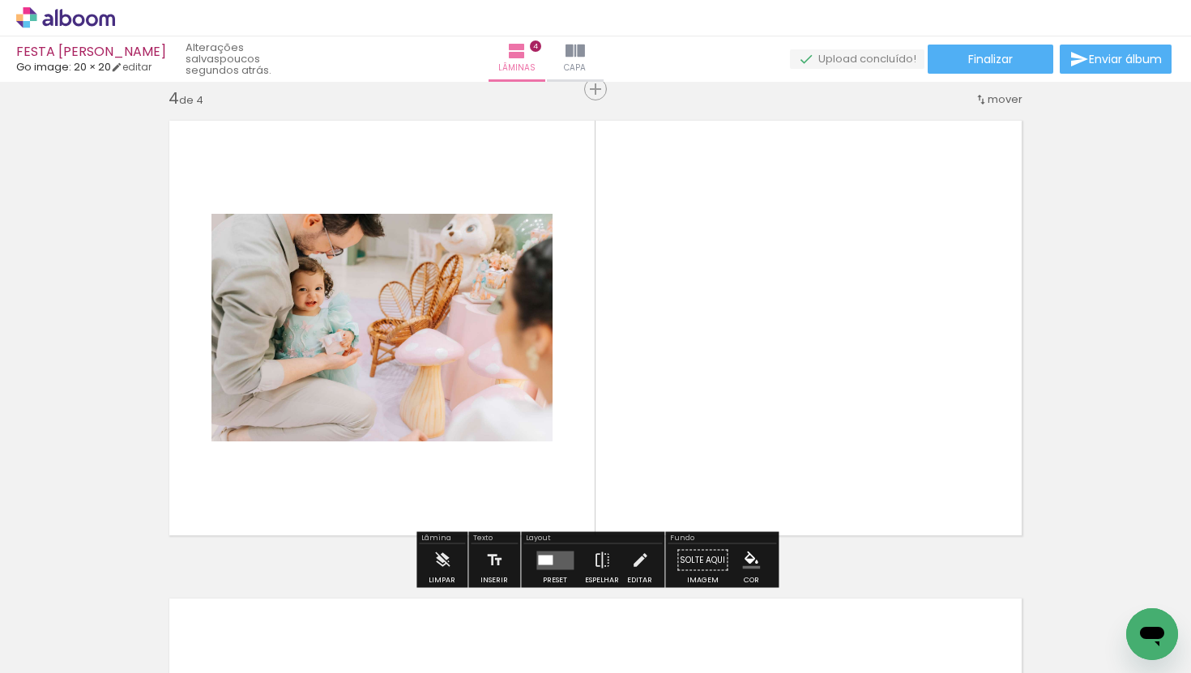
scroll to position [1454, 0]
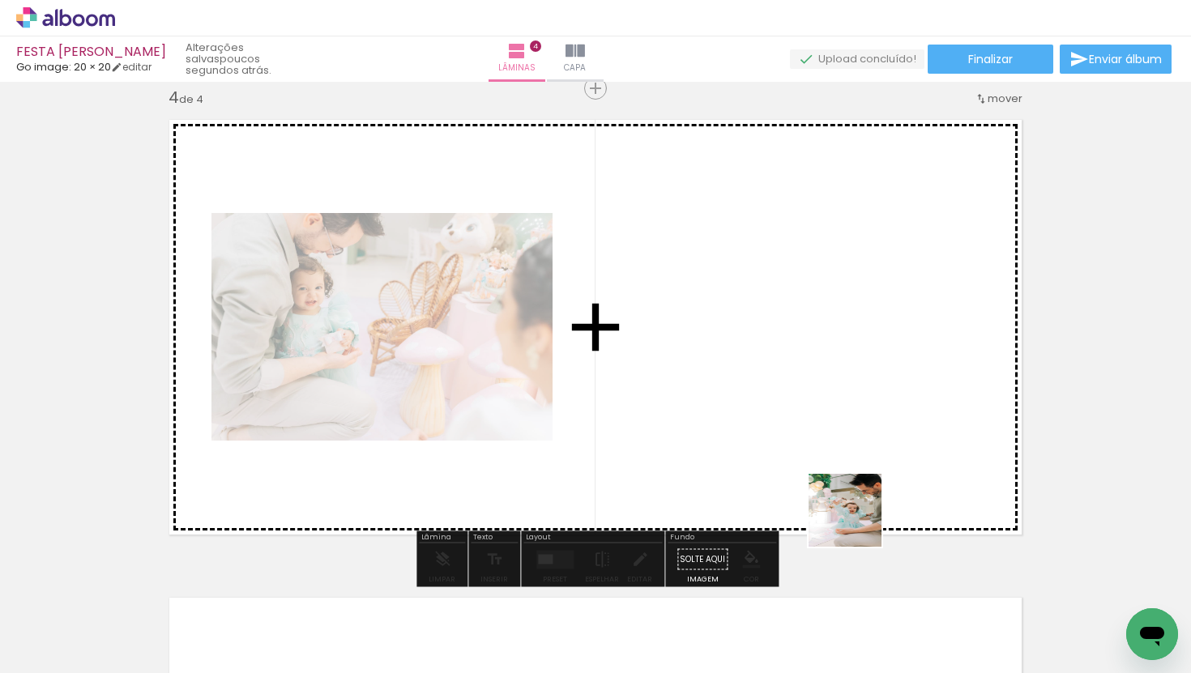
drag, startPoint x: 943, startPoint y: 625, endPoint x: 798, endPoint y: 443, distance: 232.3
click at [798, 443] on quentale-workspace at bounding box center [595, 336] width 1191 height 673
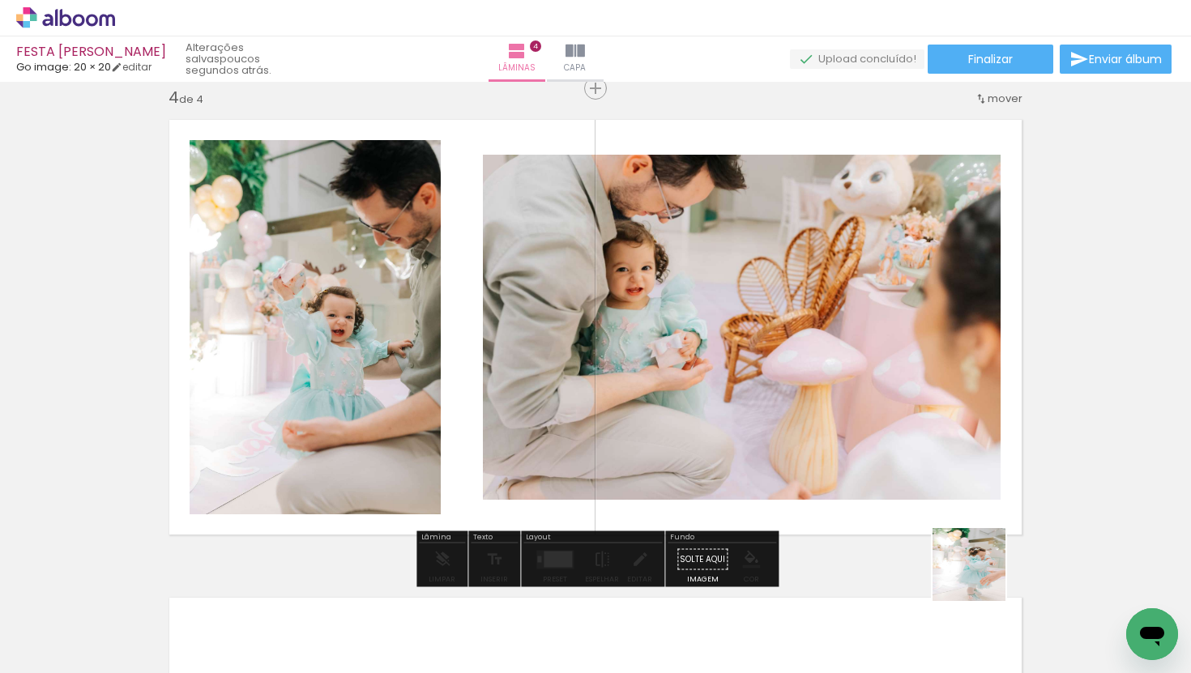
drag, startPoint x: 996, startPoint y: 608, endPoint x: 920, endPoint y: 372, distance: 247.8
click at [920, 372] on quentale-workspace at bounding box center [595, 336] width 1191 height 673
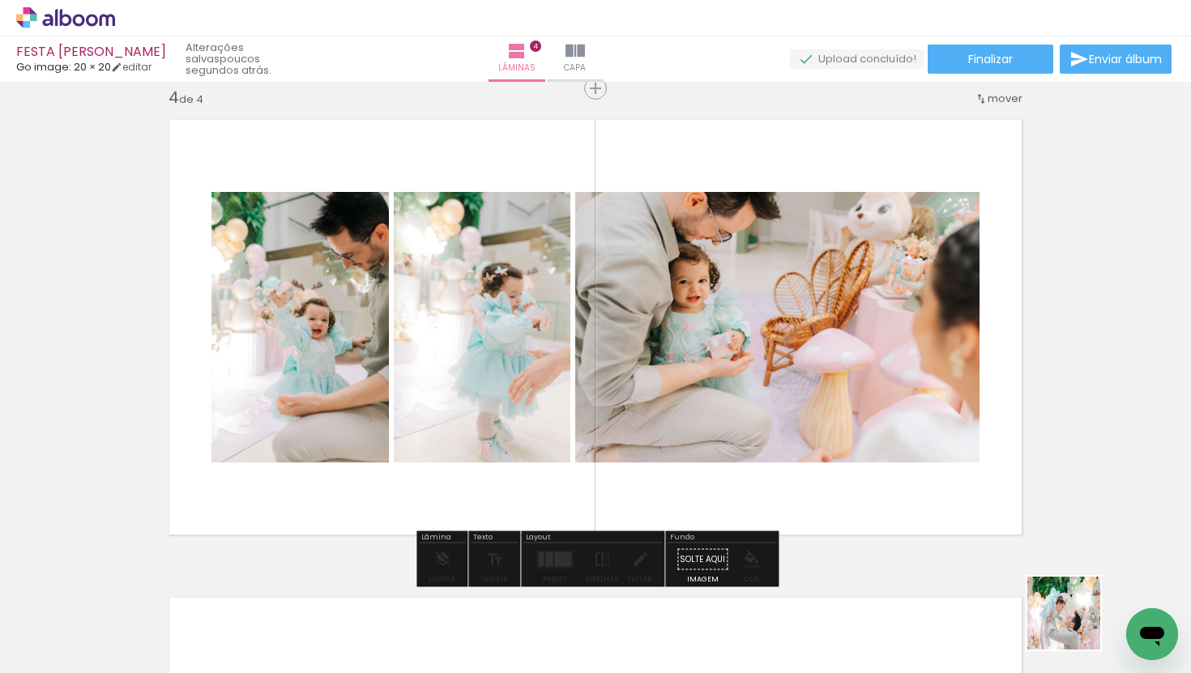
drag, startPoint x: 1078, startPoint y: 638, endPoint x: 942, endPoint y: 446, distance: 234.2
click at [942, 447] on quentale-workspace at bounding box center [595, 336] width 1191 height 673
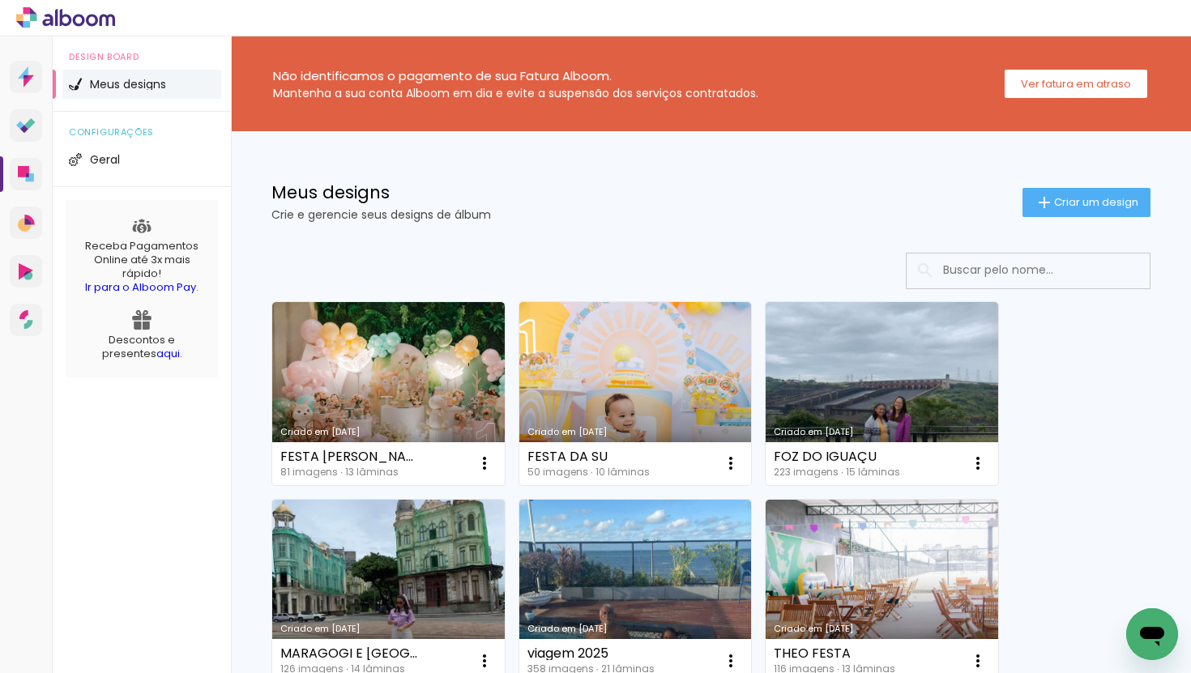
click at [444, 368] on link "Criado em [DATE]" at bounding box center [388, 393] width 233 height 183
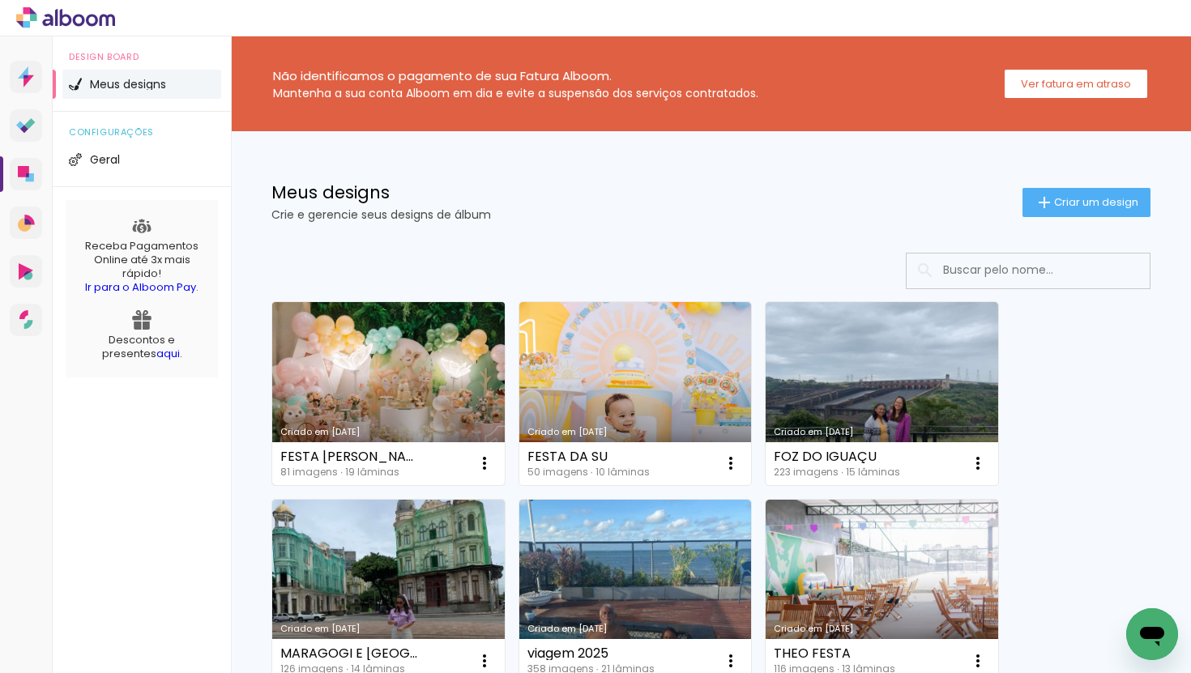
click at [418, 401] on link "Criado em [DATE]" at bounding box center [388, 393] width 233 height 183
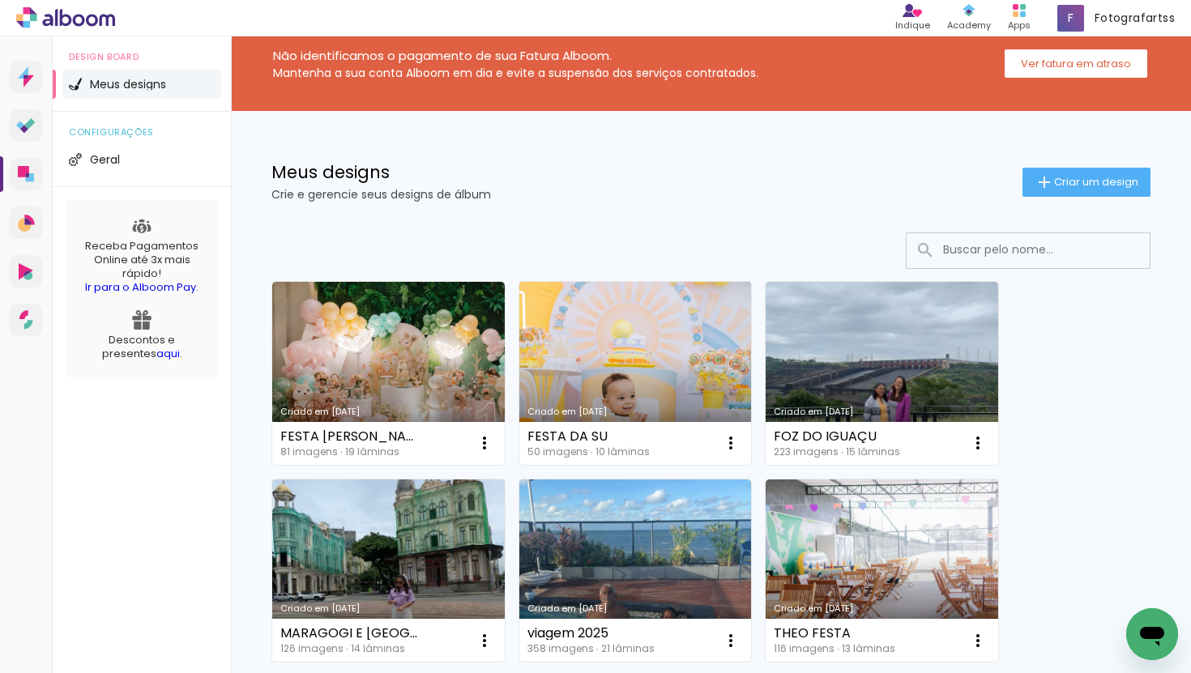
scroll to position [23, 0]
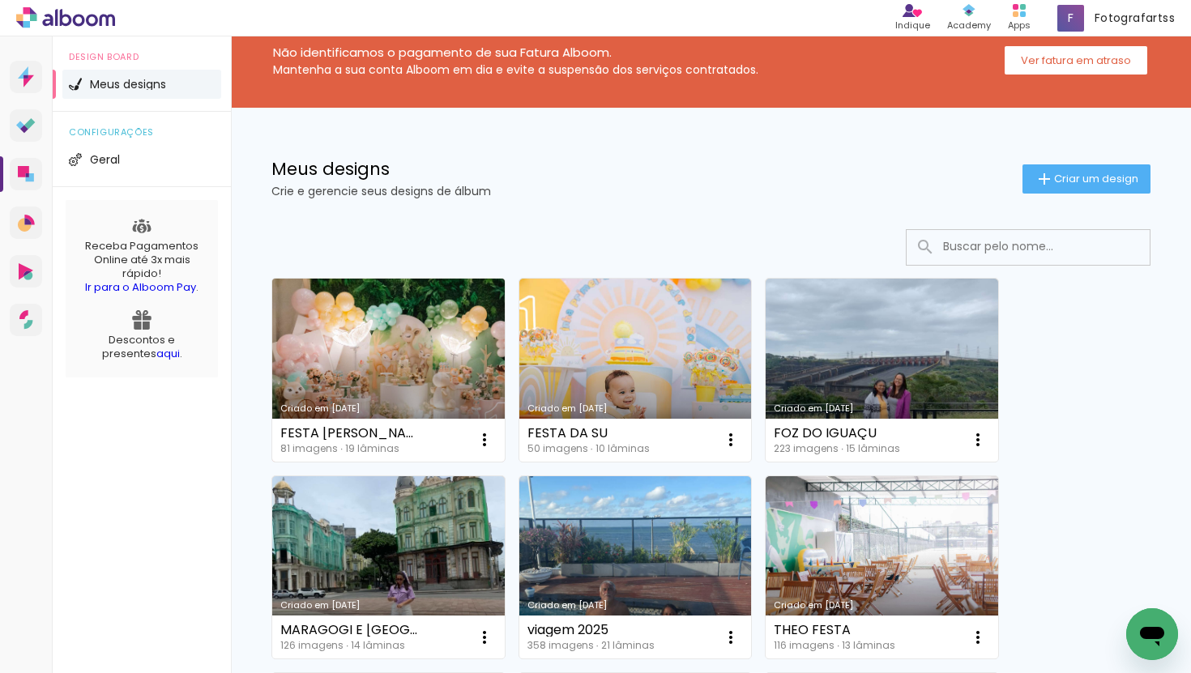
click at [424, 368] on link "Criado em [DATE]" at bounding box center [388, 370] width 233 height 183
